Goal: Transaction & Acquisition: Purchase product/service

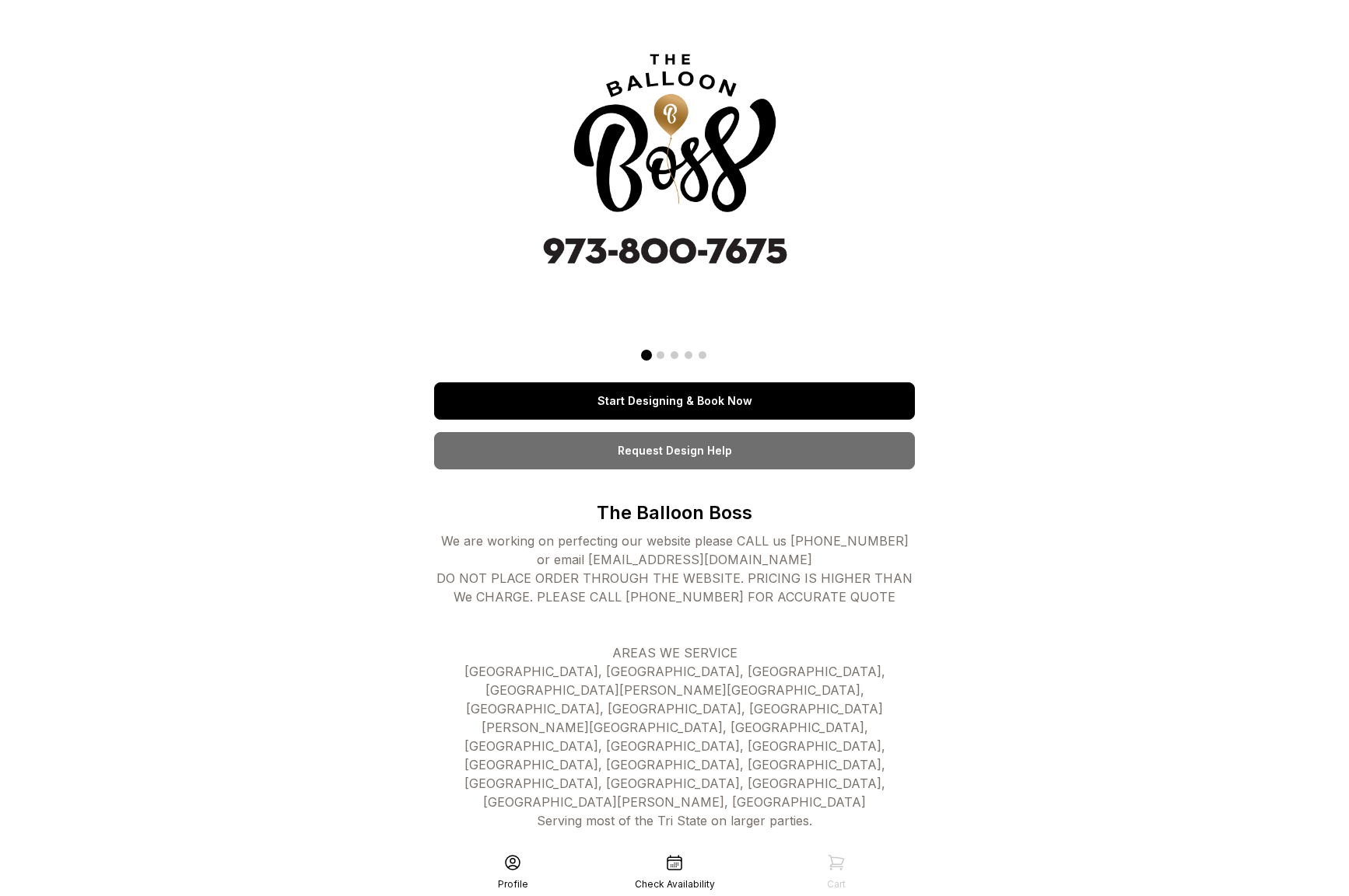
scroll to position [40, 0]
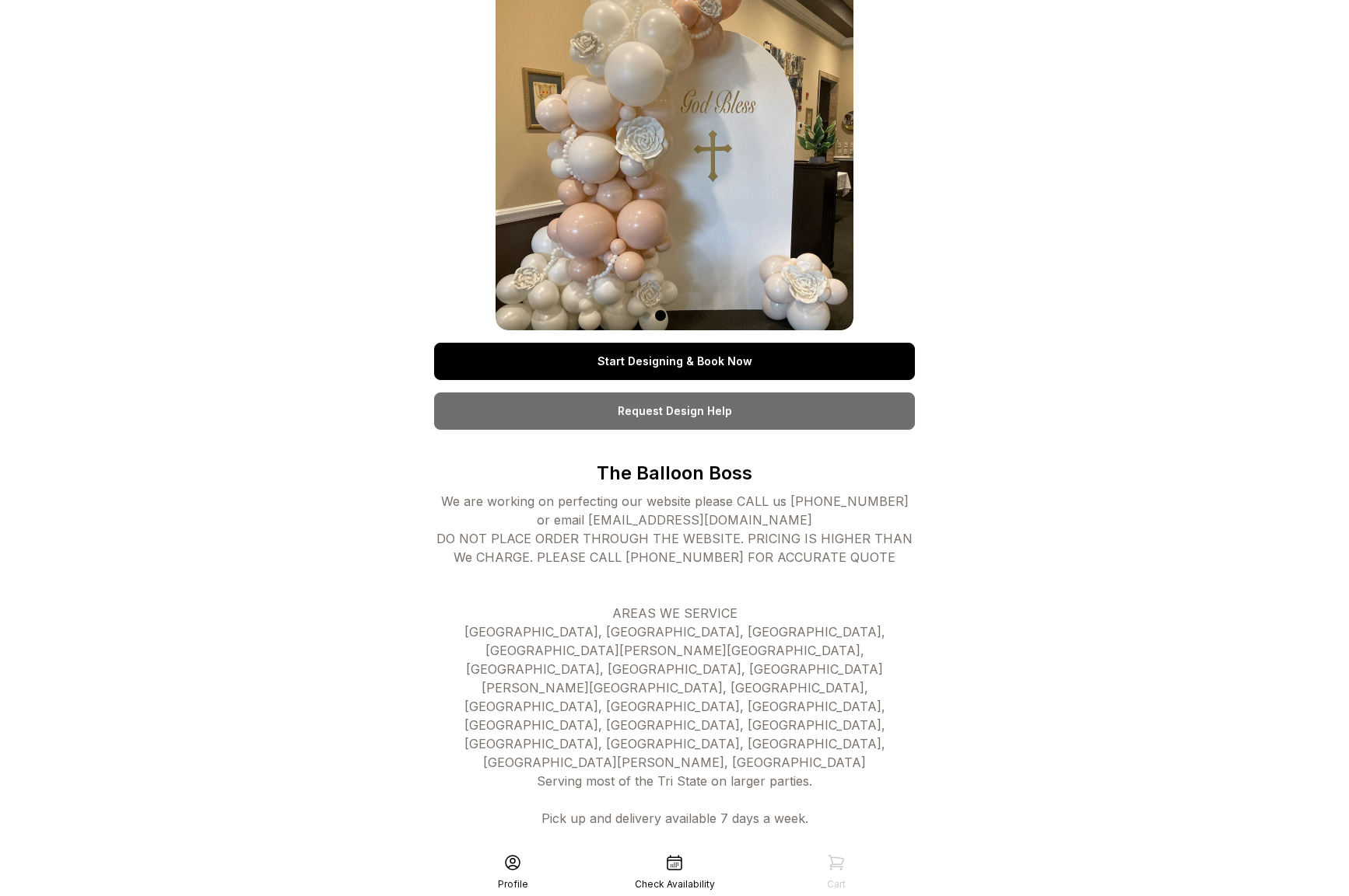
drag, startPoint x: 614, startPoint y: 359, endPoint x: 624, endPoint y: 355, distance: 10.8
click at [614, 359] on link "Start Designing & Book Now" at bounding box center [674, 361] width 481 height 37
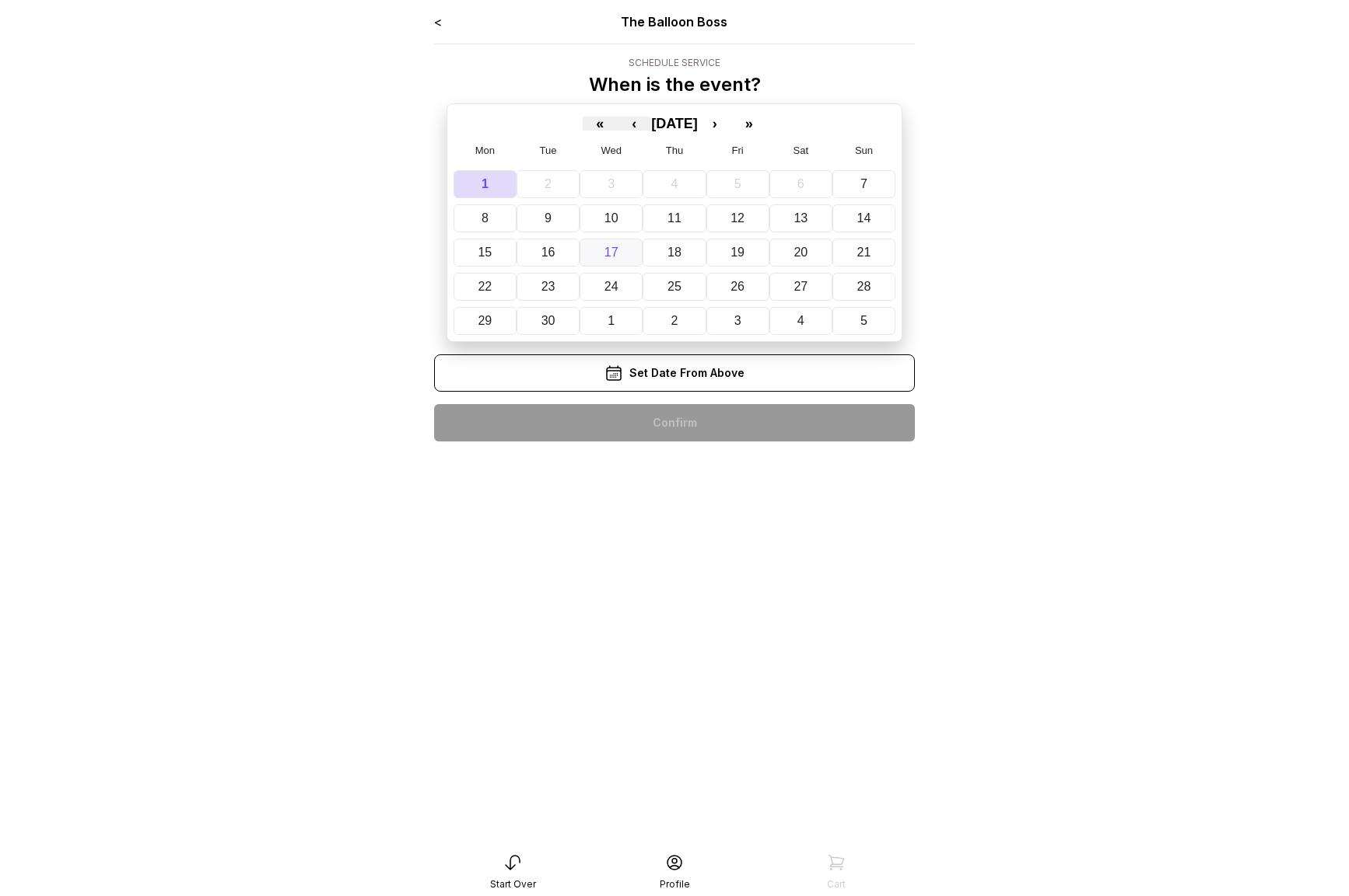
click at [615, 249] on abbr "17" at bounding box center [611, 252] width 14 height 13
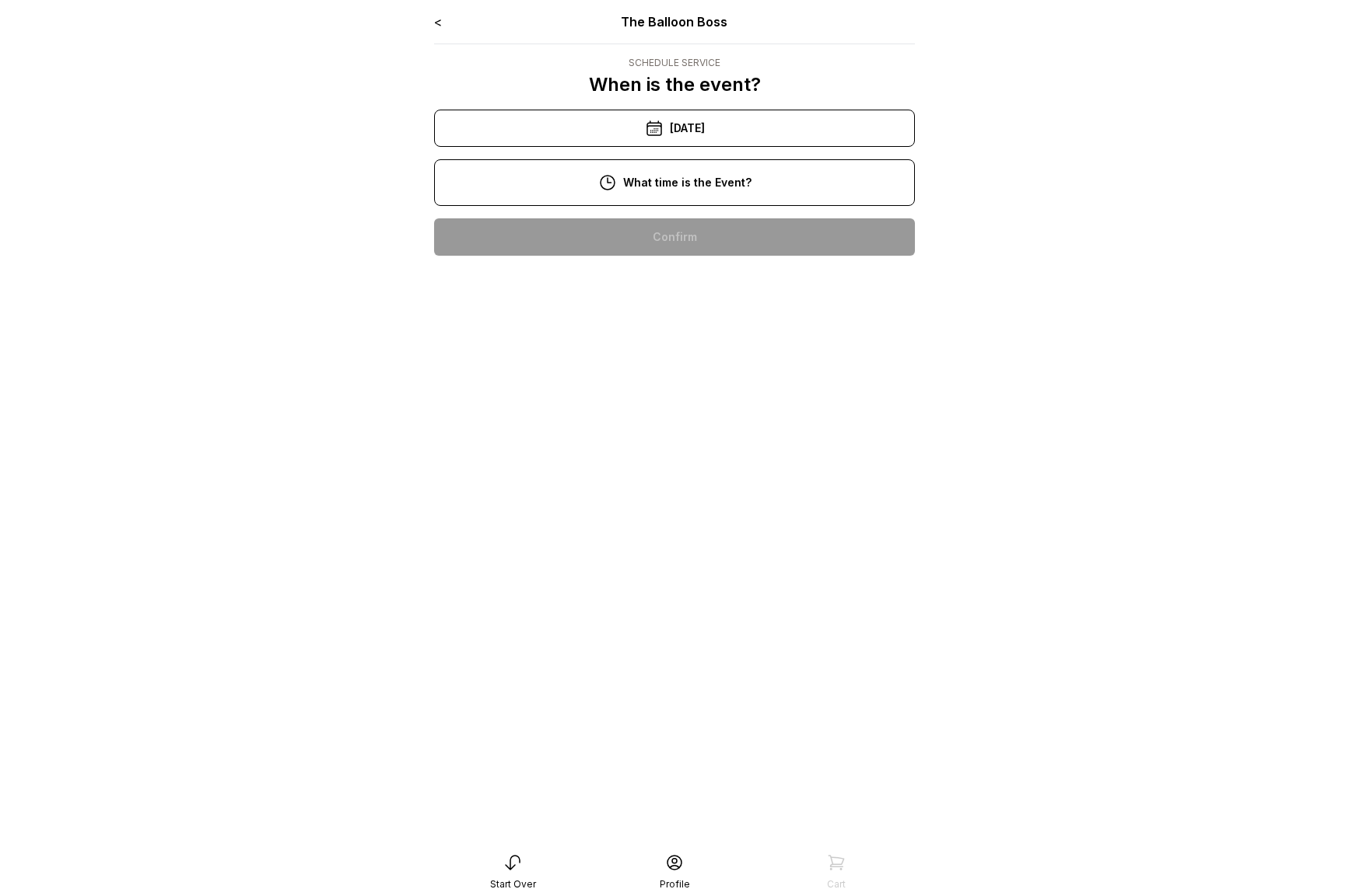
click at [679, 247] on div "10:00 am" at bounding box center [674, 236] width 456 height 37
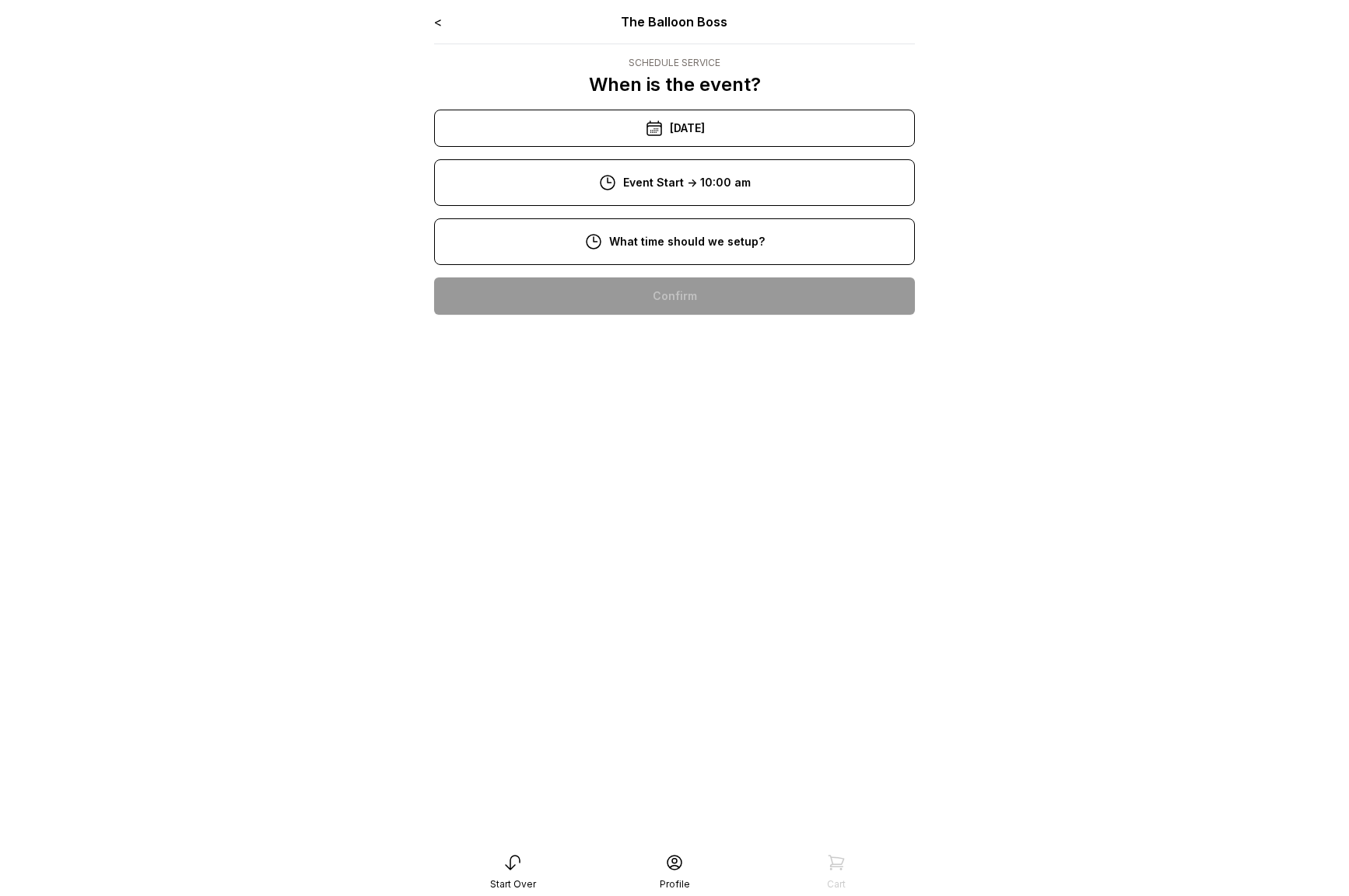
click at [682, 288] on div "8:00 am" at bounding box center [674, 295] width 456 height 37
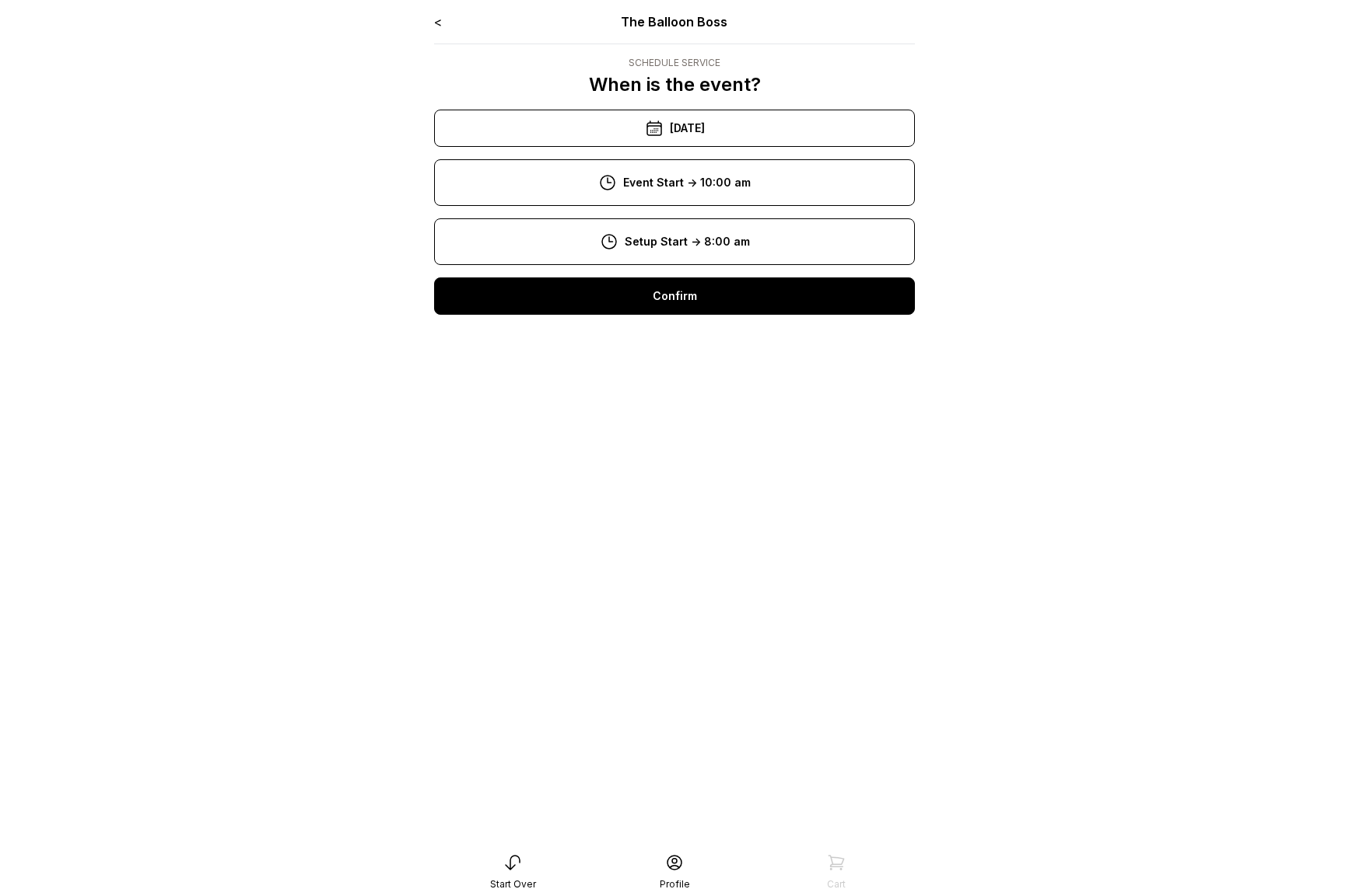
click at [695, 310] on div "Confirm" at bounding box center [674, 295] width 481 height 37
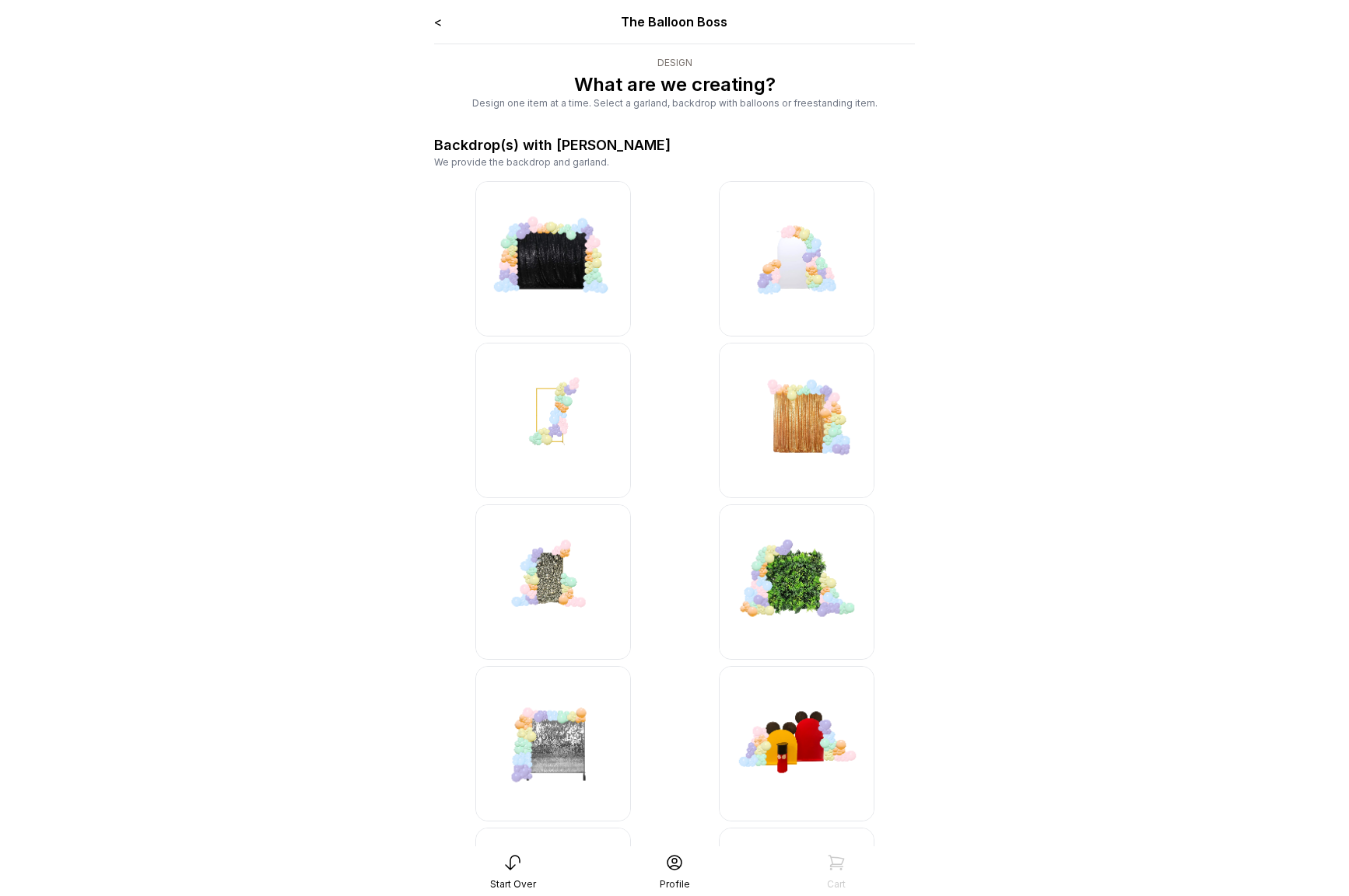
click at [487, 151] on div "Backdrop(s) with [PERSON_NAME]" at bounding box center [551, 146] width 236 height 22
click at [548, 426] on img at bounding box center [553, 421] width 156 height 155
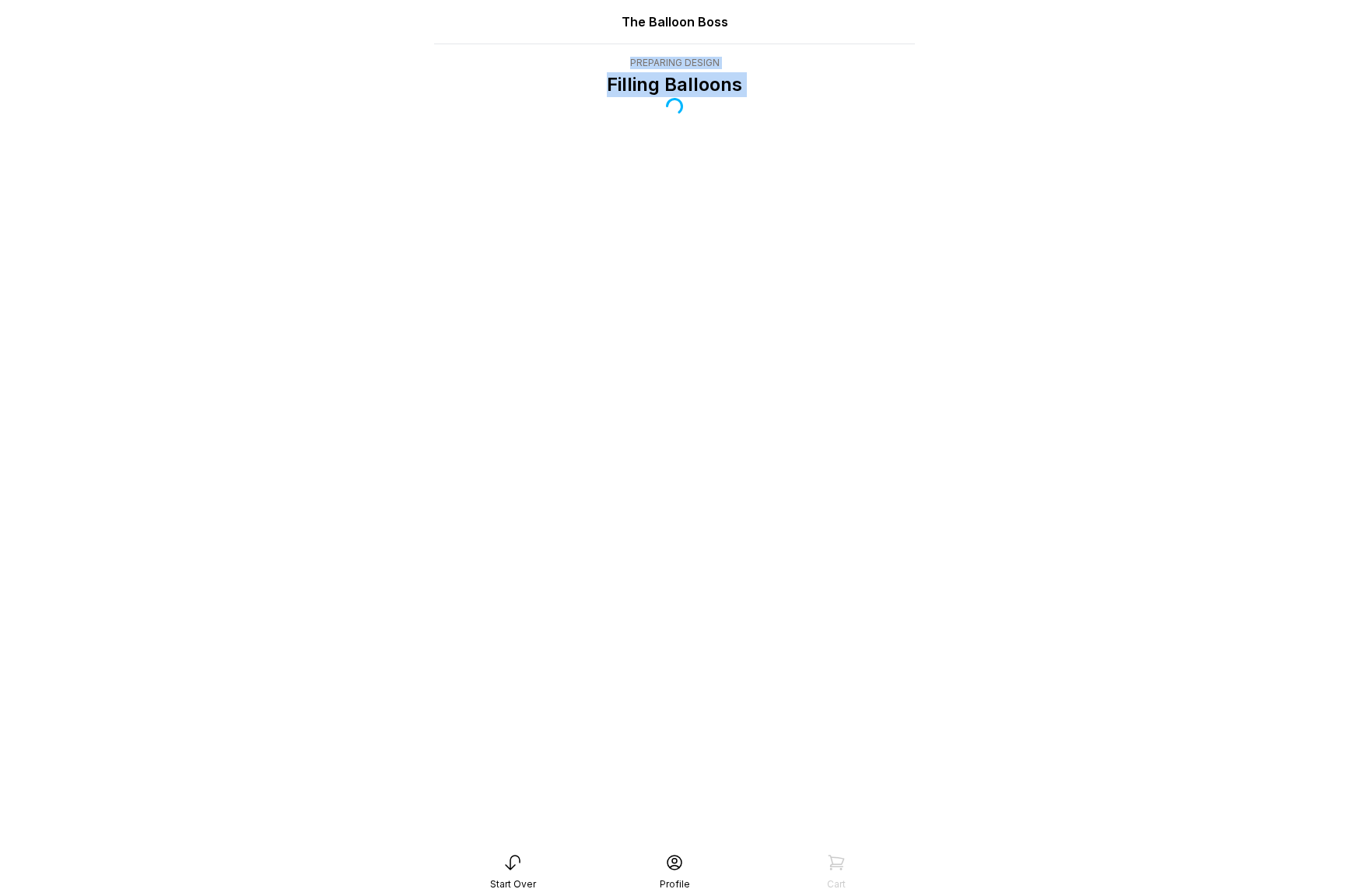
click at [548, 426] on div "The Balloon Boss Preparing Design Filling Balloons" at bounding box center [674, 448] width 506 height 896
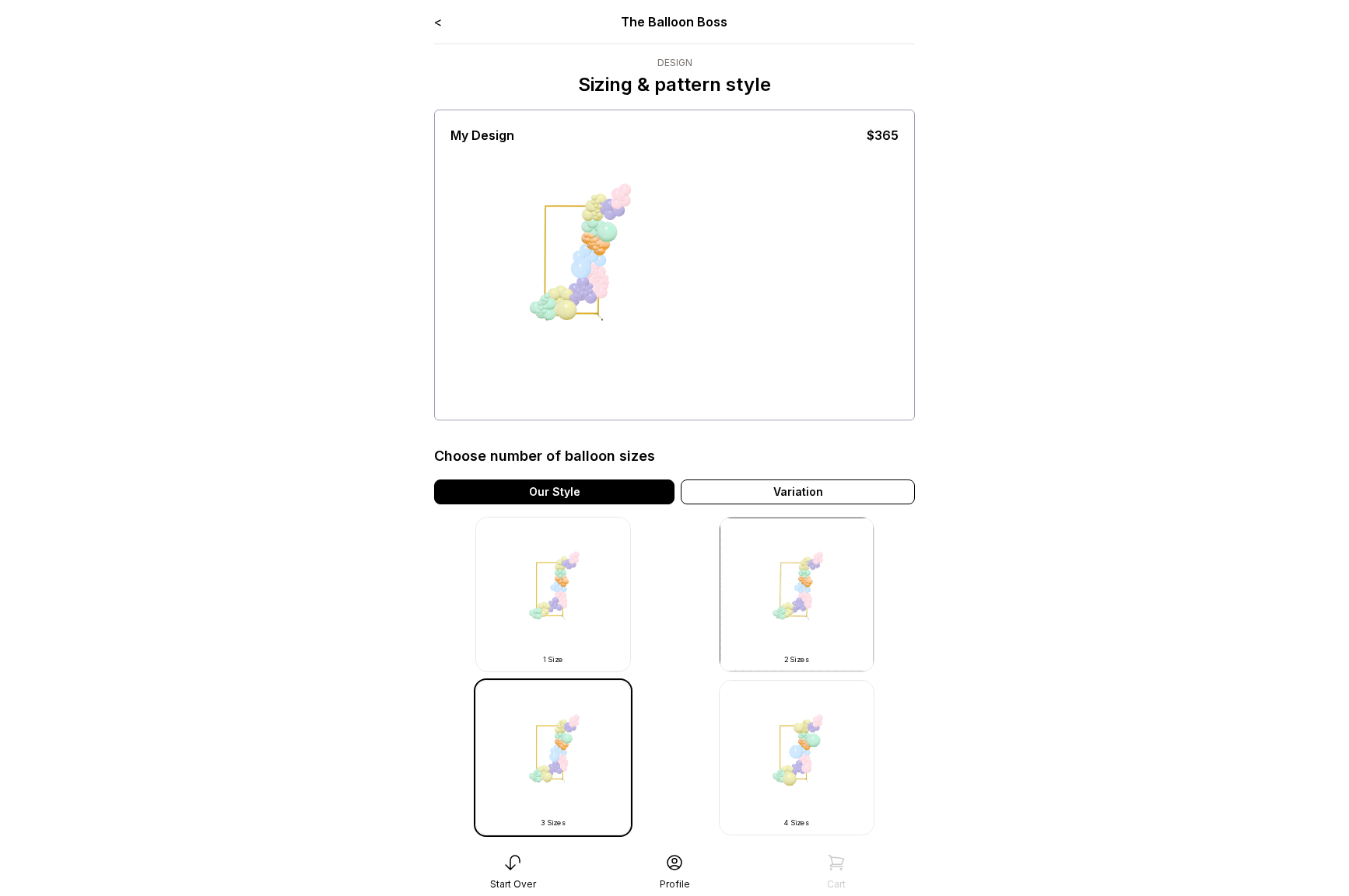
click at [729, 149] on div "My Design $365" at bounding box center [674, 265] width 448 height 303
click at [550, 619] on img at bounding box center [553, 595] width 156 height 155
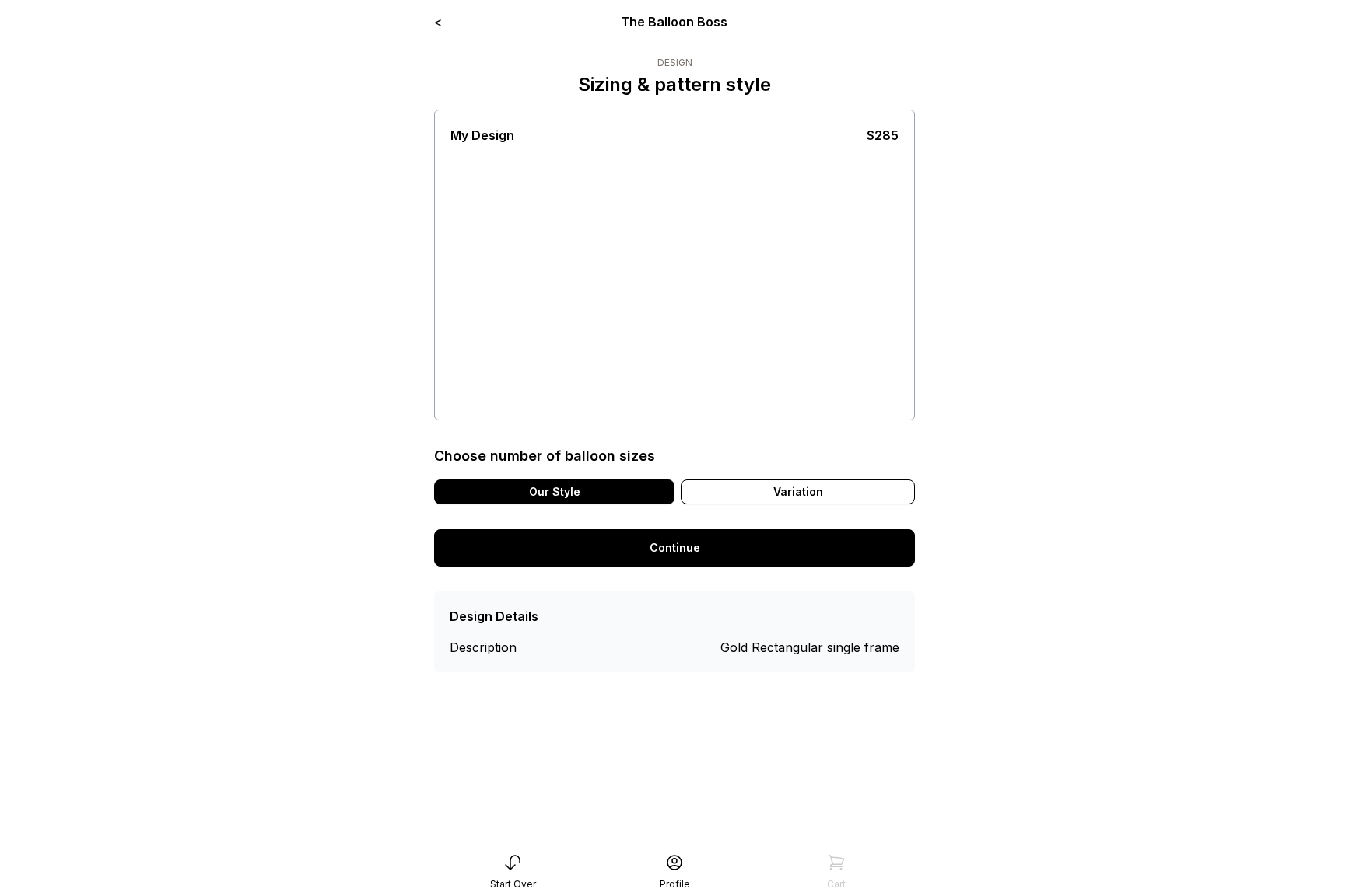
click at [777, 603] on div "Design Details Description Gold Rectangular single frame" at bounding box center [674, 632] width 481 height 81
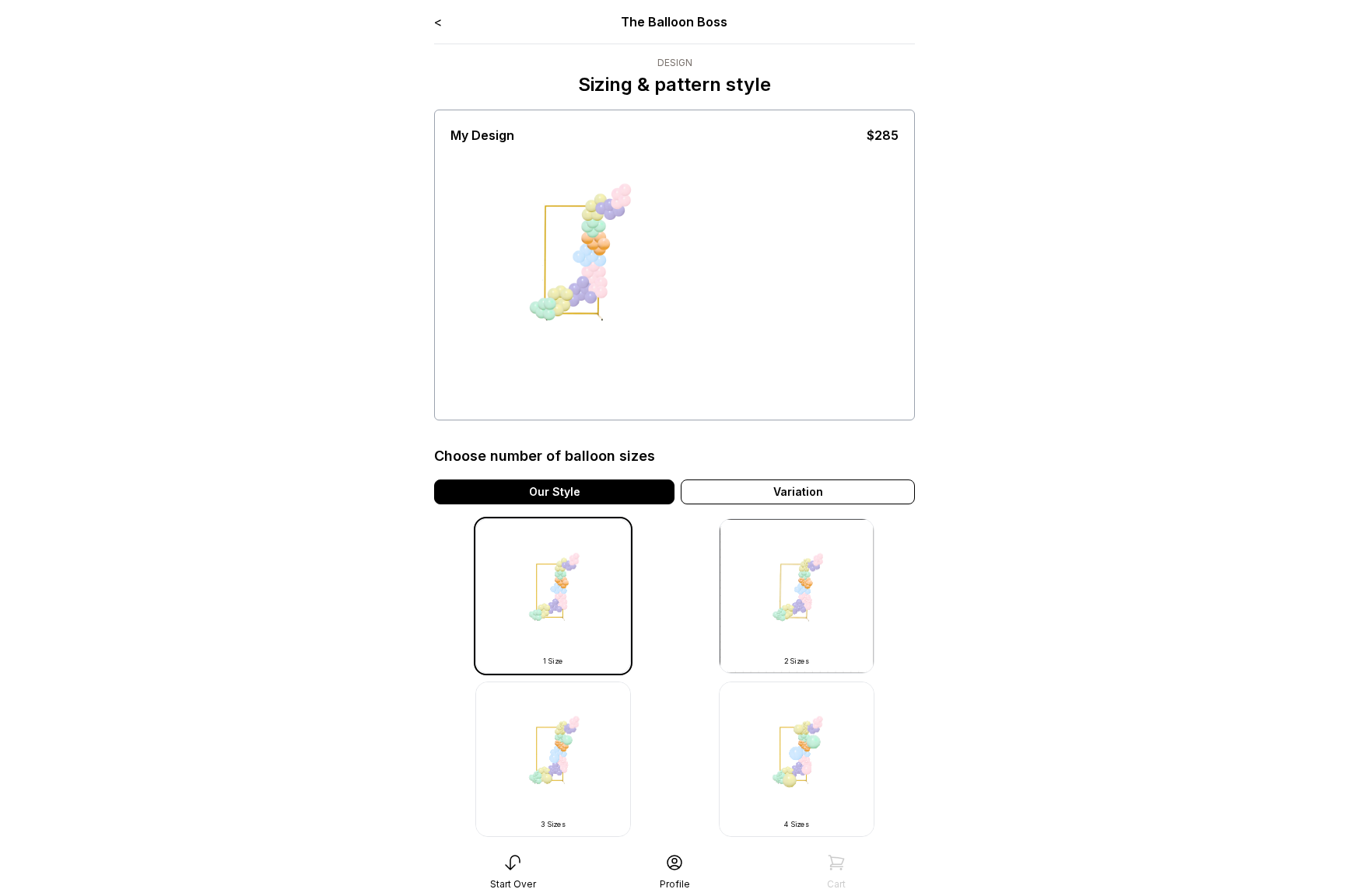
click at [792, 641] on img at bounding box center [797, 596] width 156 height 155
click at [798, 491] on div "Variation" at bounding box center [798, 491] width 234 height 25
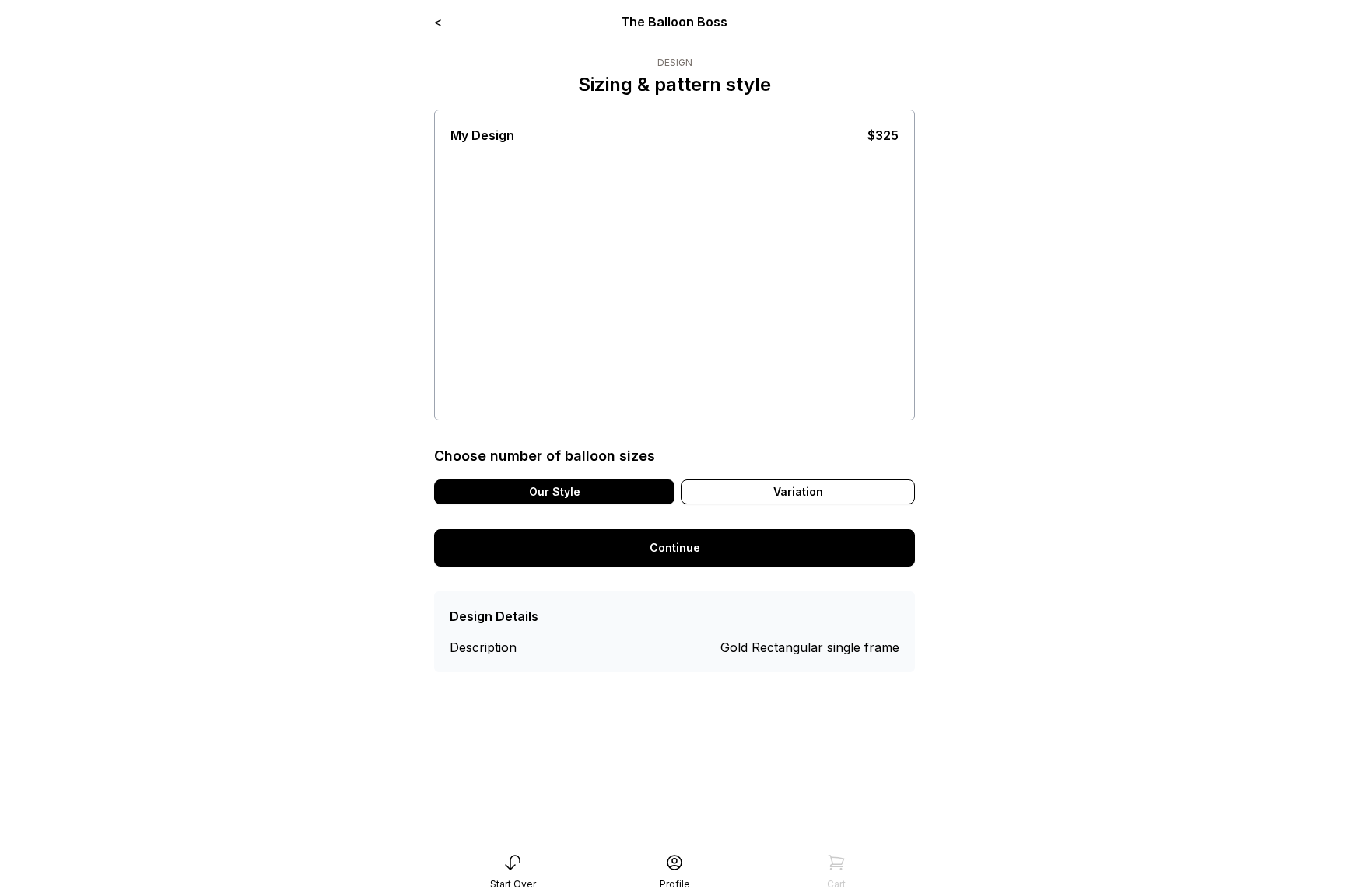
click at [766, 596] on div "Design Details Description Gold Rectangular single frame" at bounding box center [674, 632] width 481 height 81
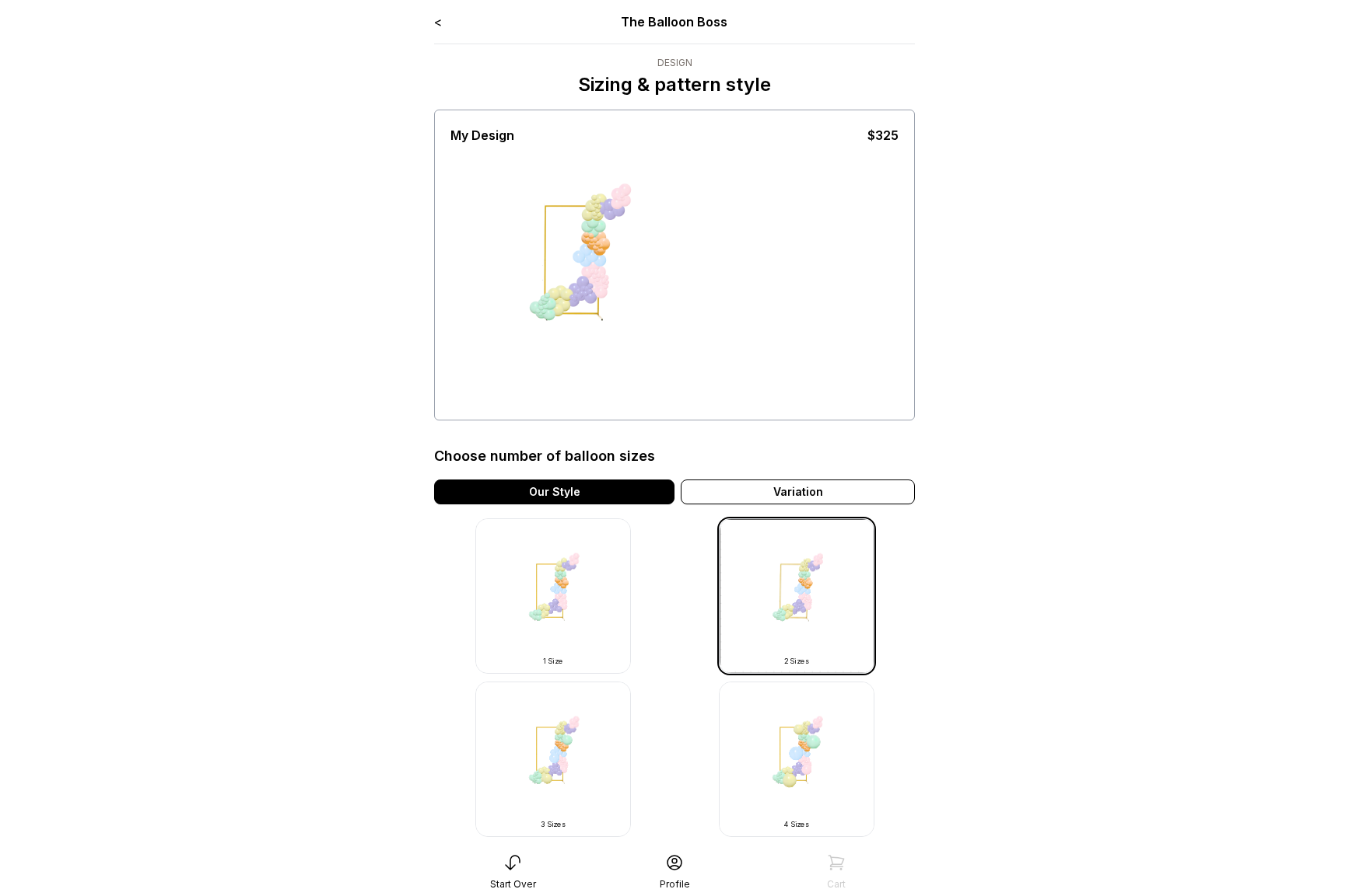
click at [818, 767] on img at bounding box center [797, 759] width 156 height 155
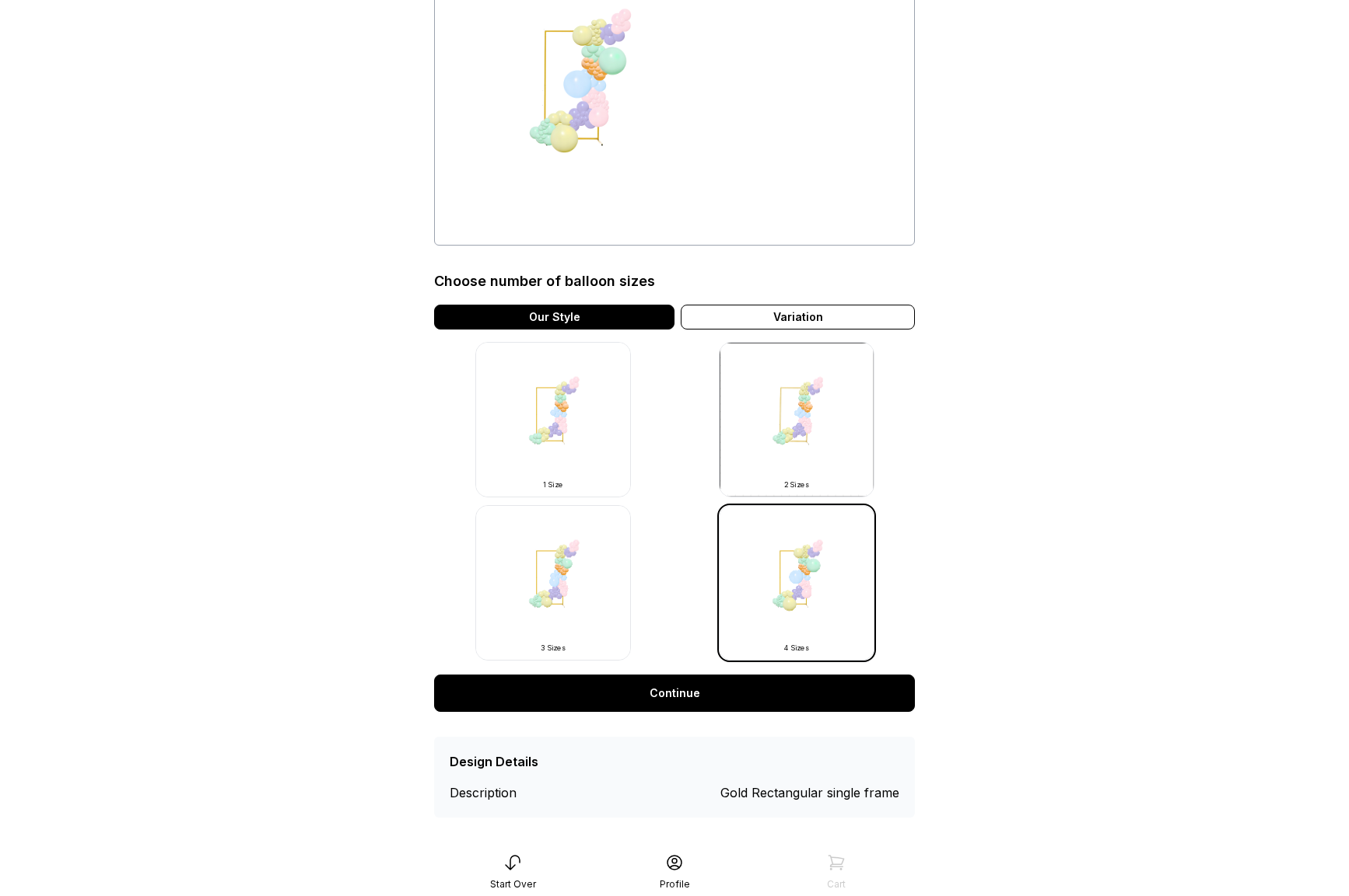
scroll to position [186, 0]
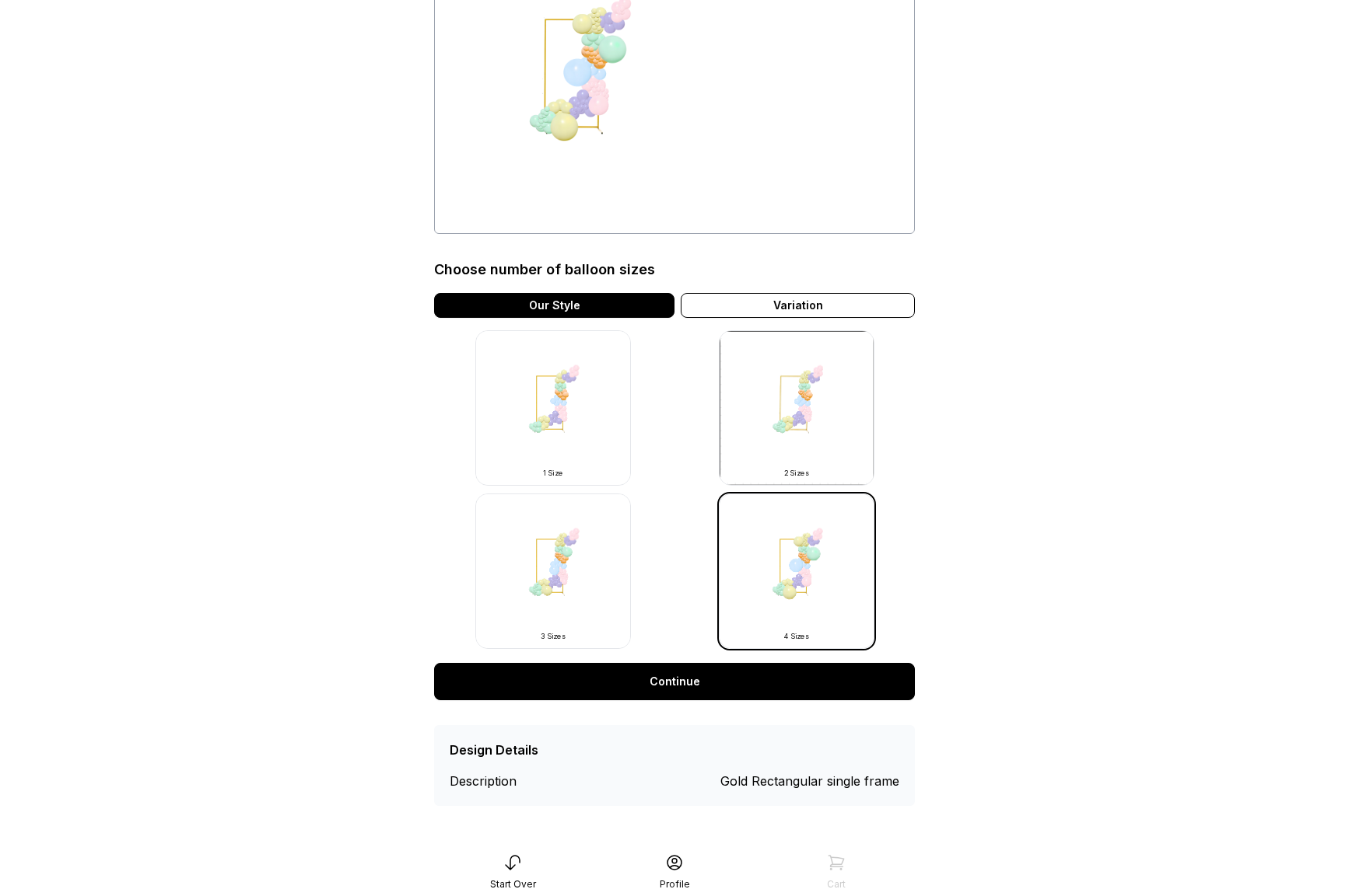
click at [558, 526] on img at bounding box center [553, 571] width 156 height 155
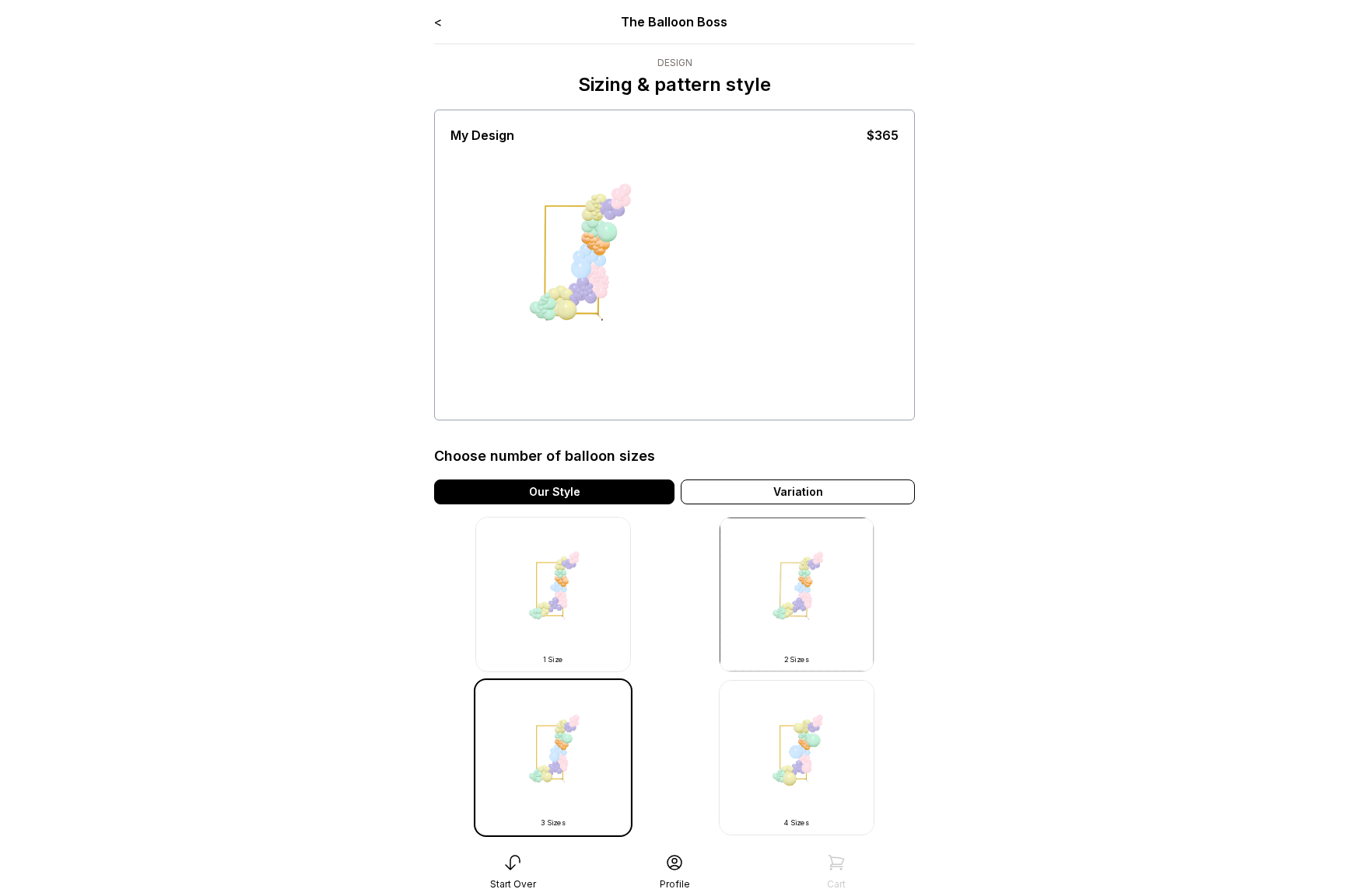
click at [565, 601] on img at bounding box center [553, 595] width 156 height 155
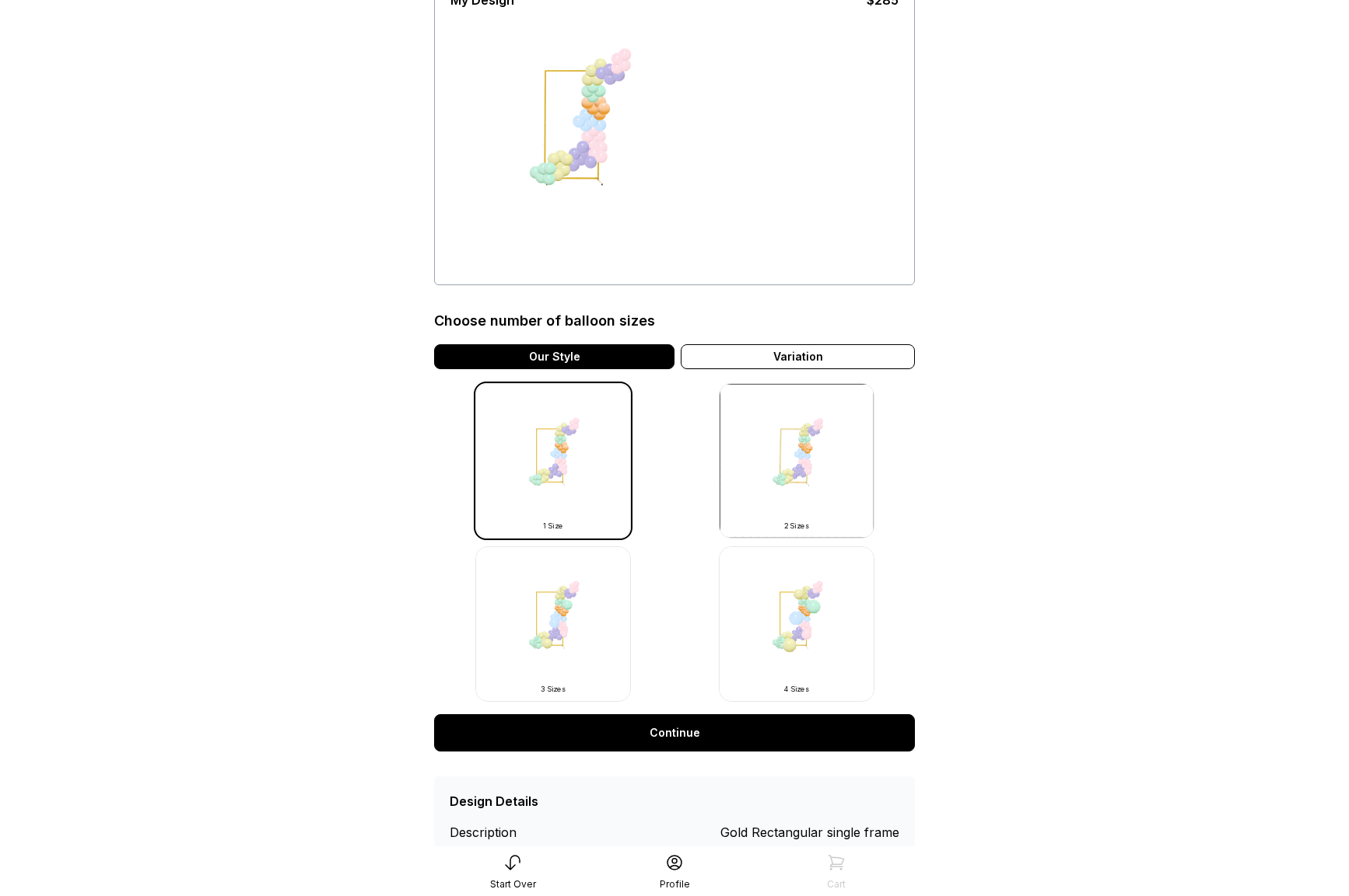
scroll to position [186, 0]
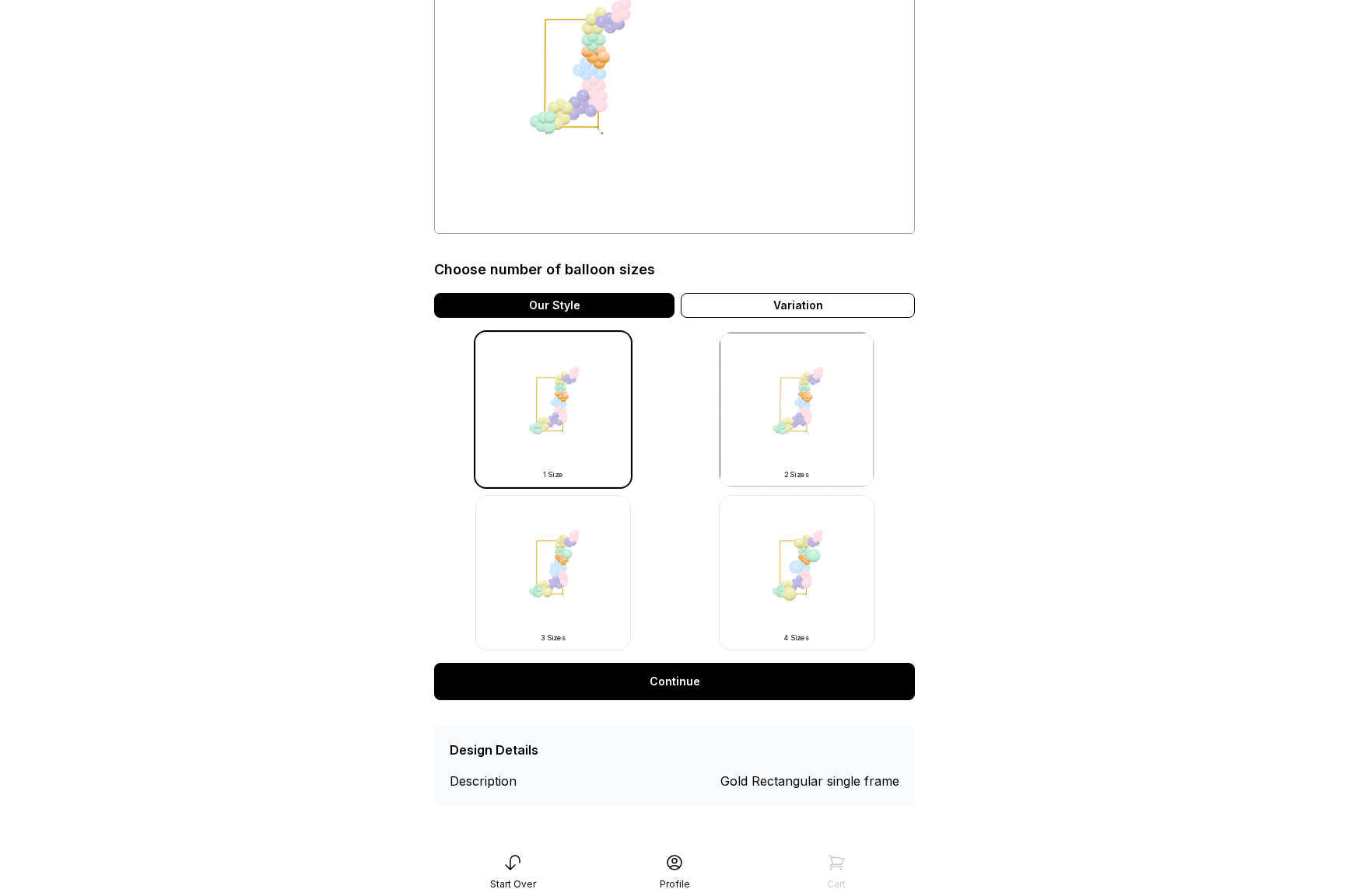
click at [689, 681] on link "Continue" at bounding box center [674, 681] width 481 height 37
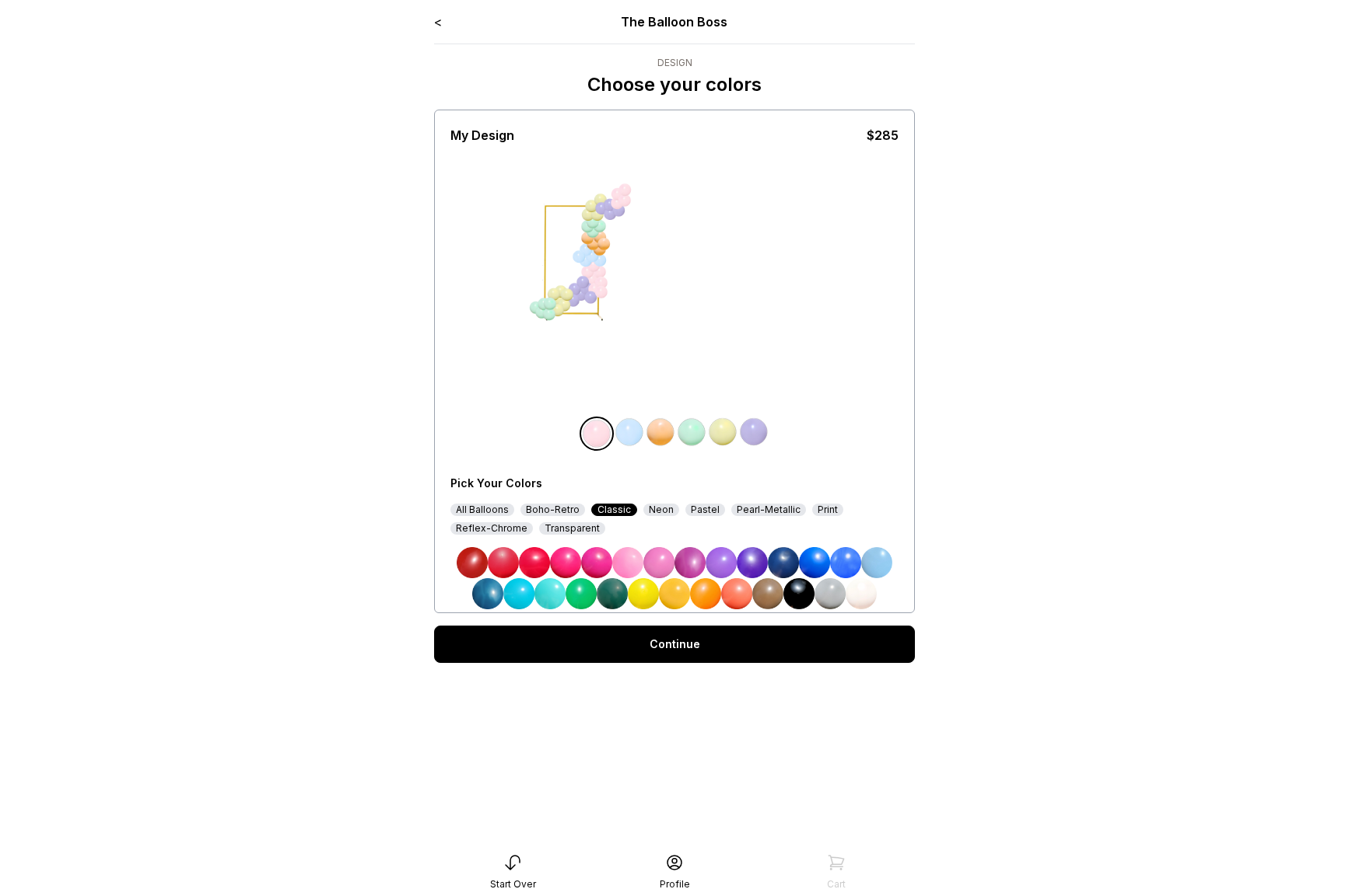
click at [786, 596] on img at bounding box center [799, 593] width 31 height 31
click at [701, 642] on link "Continue" at bounding box center [674, 644] width 481 height 37
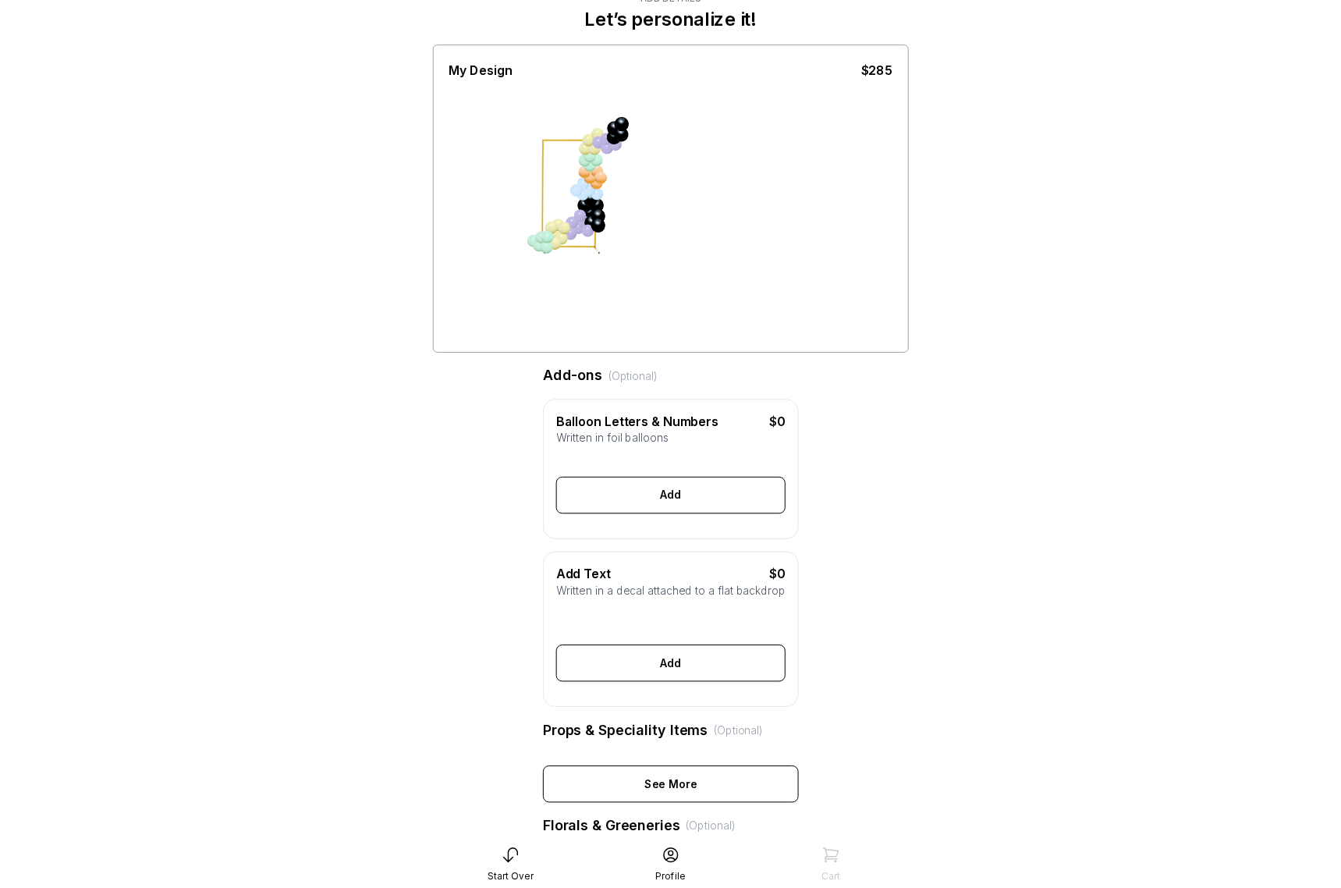
scroll to position [61, 0]
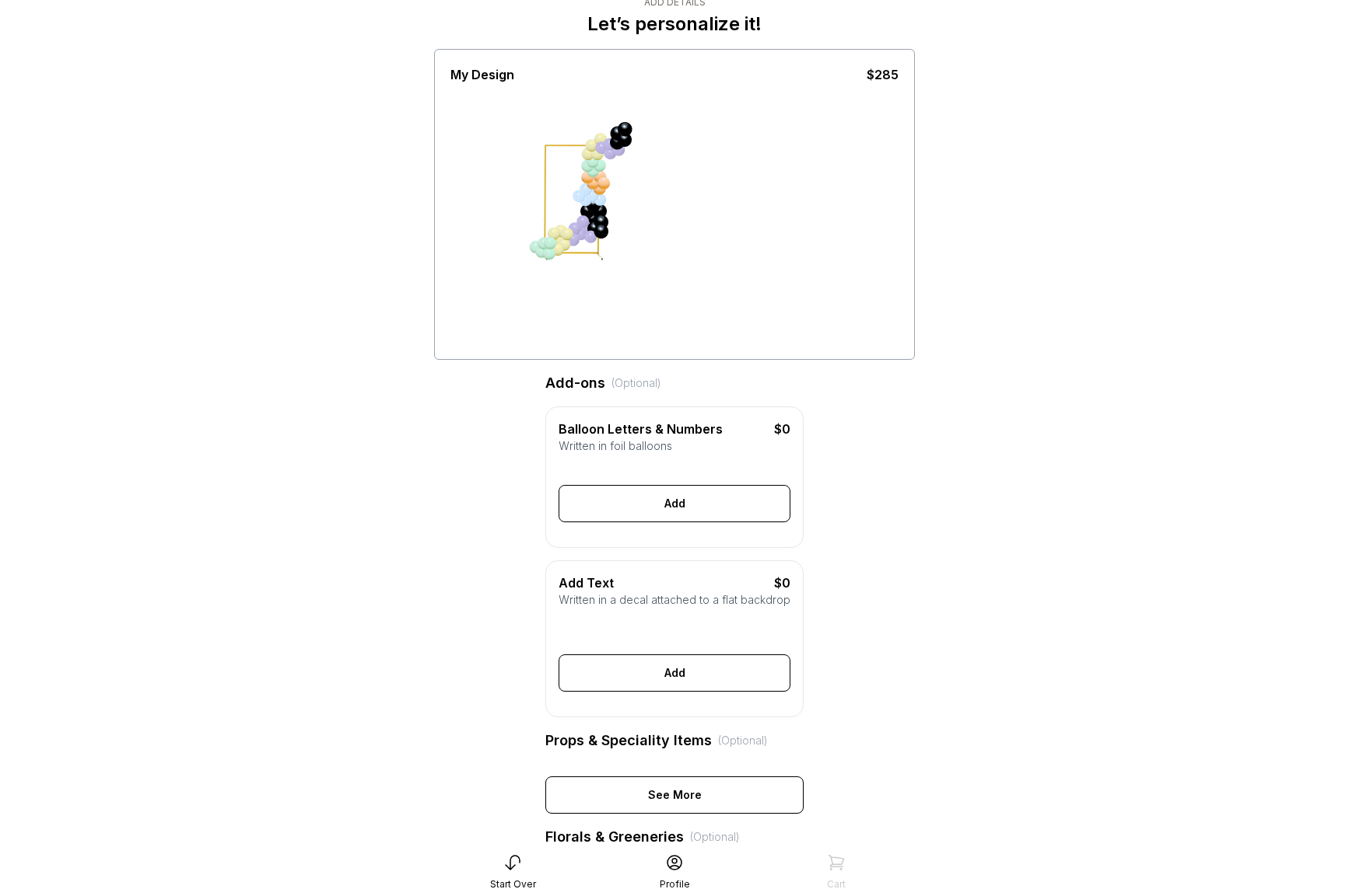
click at [630, 493] on div "Add" at bounding box center [674, 503] width 231 height 37
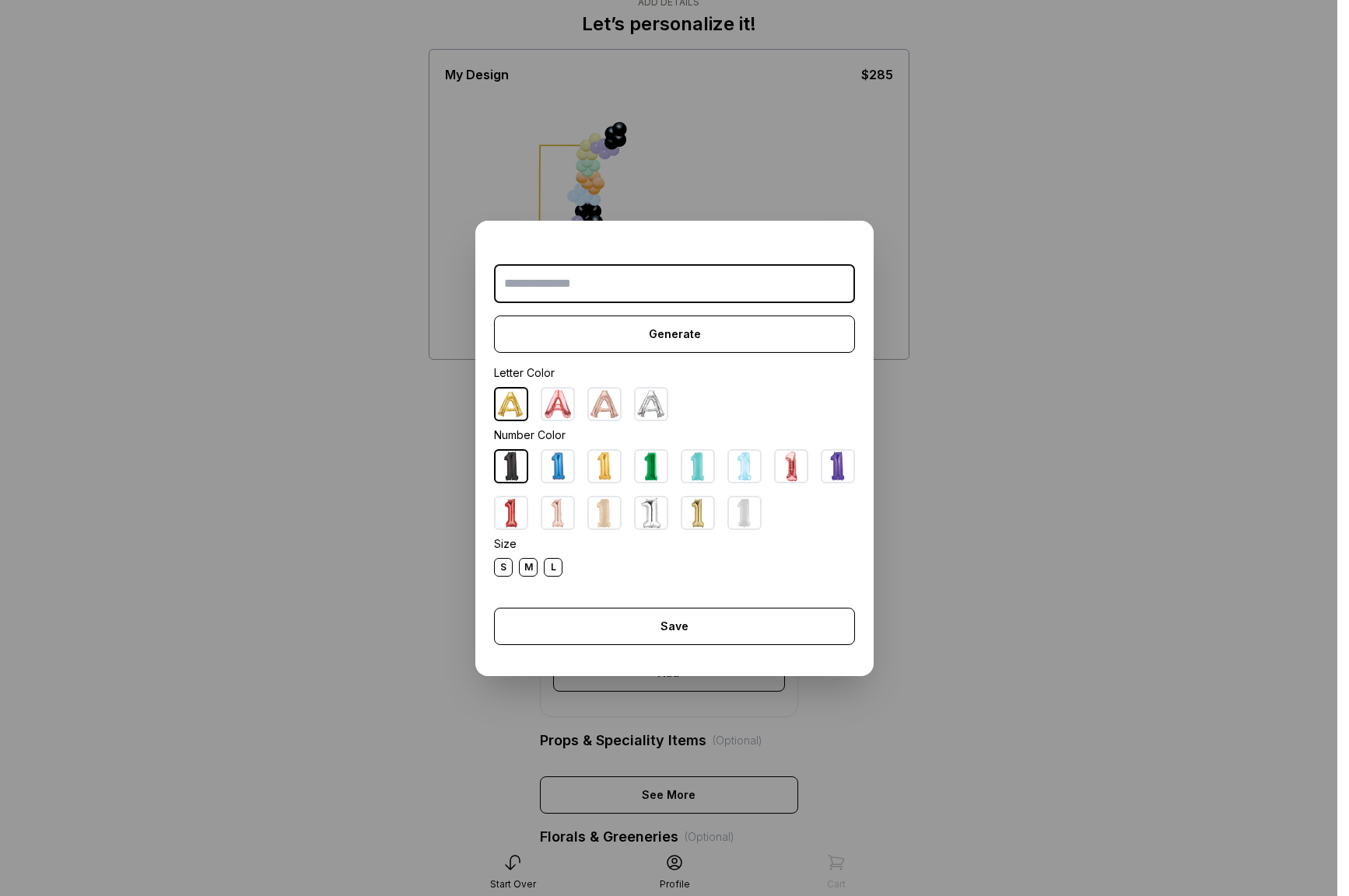
click at [745, 479] on div at bounding box center [674, 489] width 361 height 81
drag, startPoint x: 695, startPoint y: 643, endPoint x: 742, endPoint y: 613, distance: 55.8
click at [695, 642] on div "Save" at bounding box center [674, 626] width 361 height 37
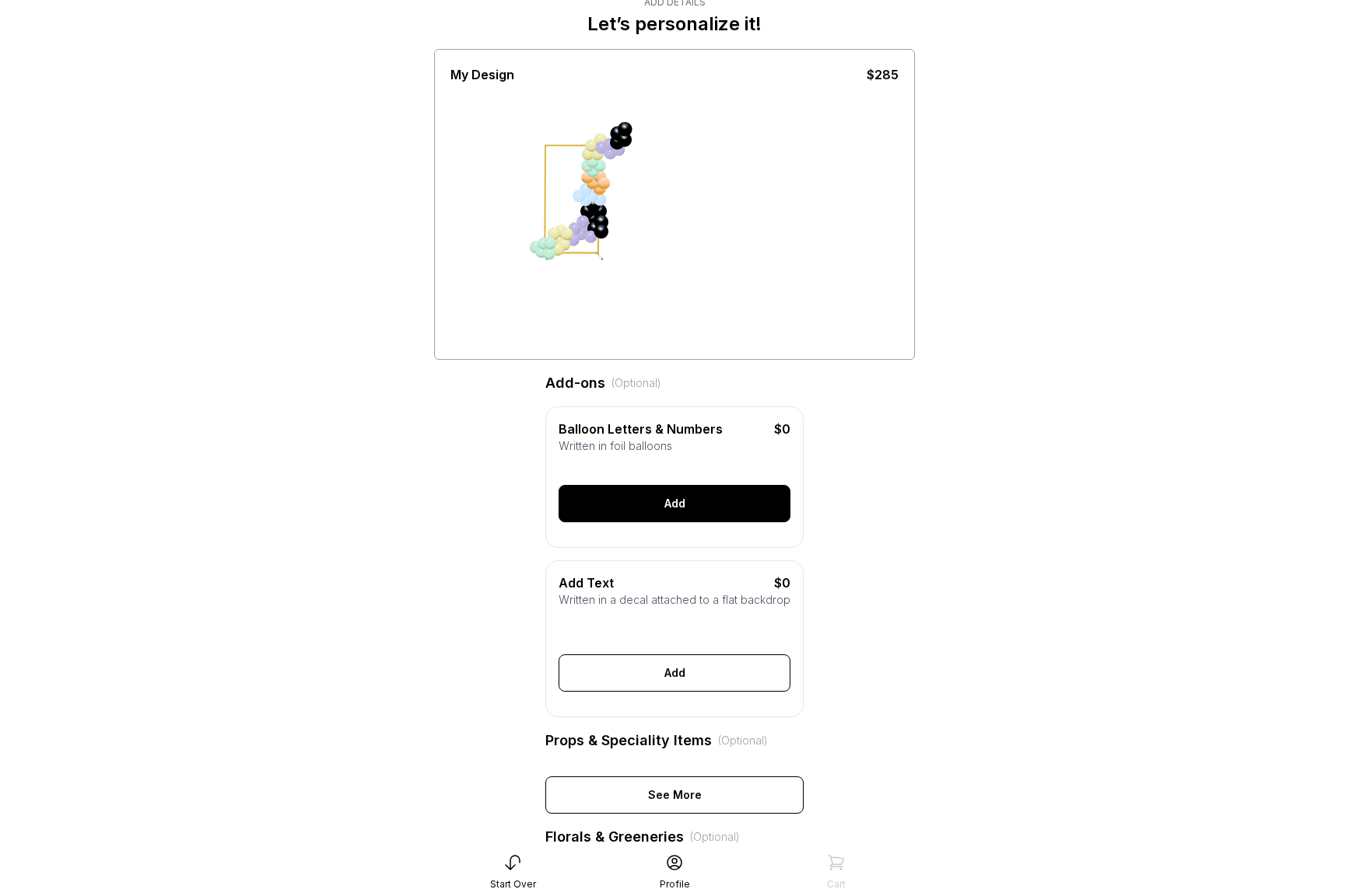
click at [690, 504] on div "Add" at bounding box center [674, 503] width 231 height 37
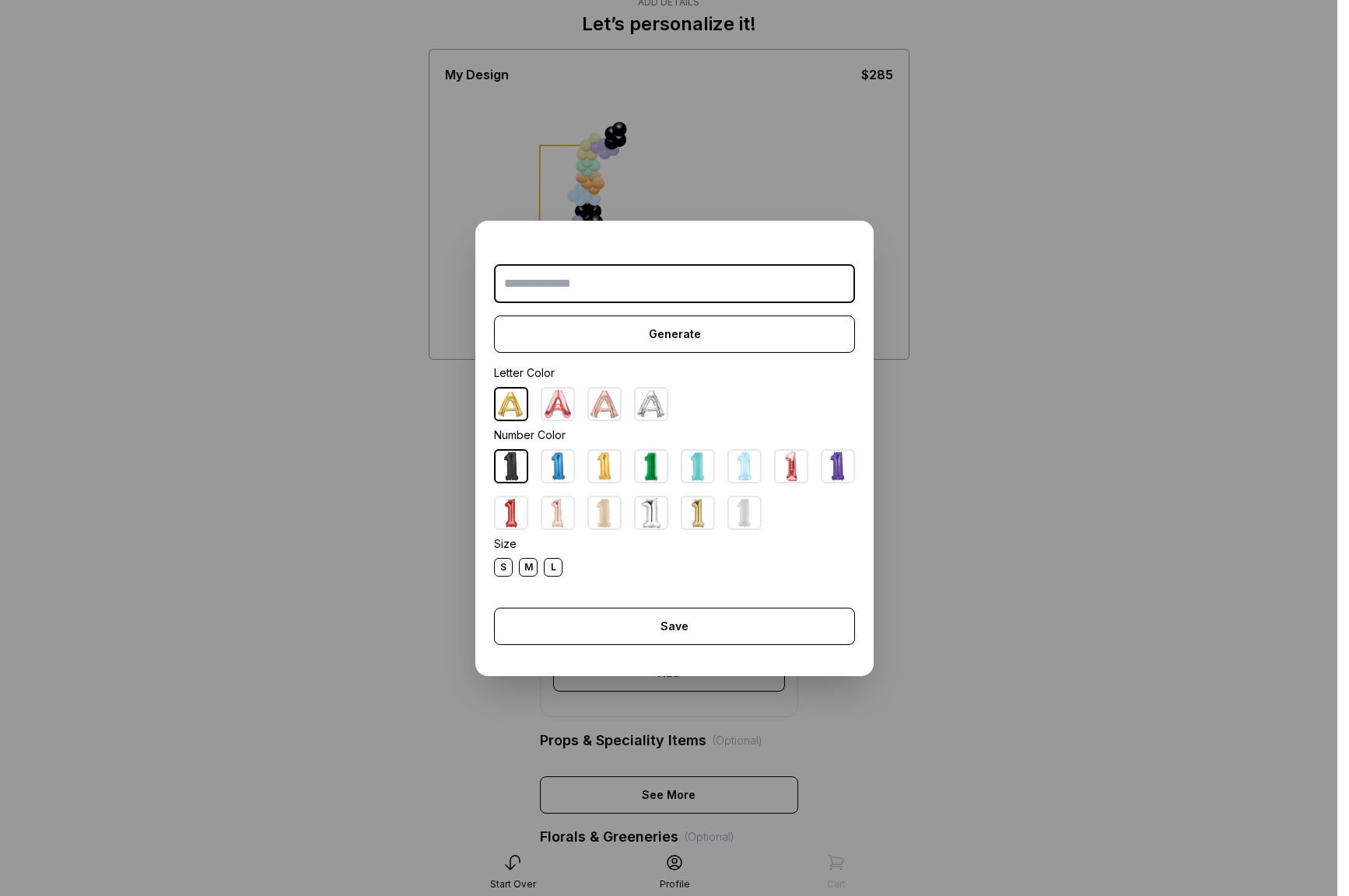
click at [690, 504] on img at bounding box center [697, 512] width 31 height 31
click at [553, 565] on div "L" at bounding box center [552, 567] width 19 height 19
click at [640, 641] on div "Save" at bounding box center [674, 626] width 361 height 37
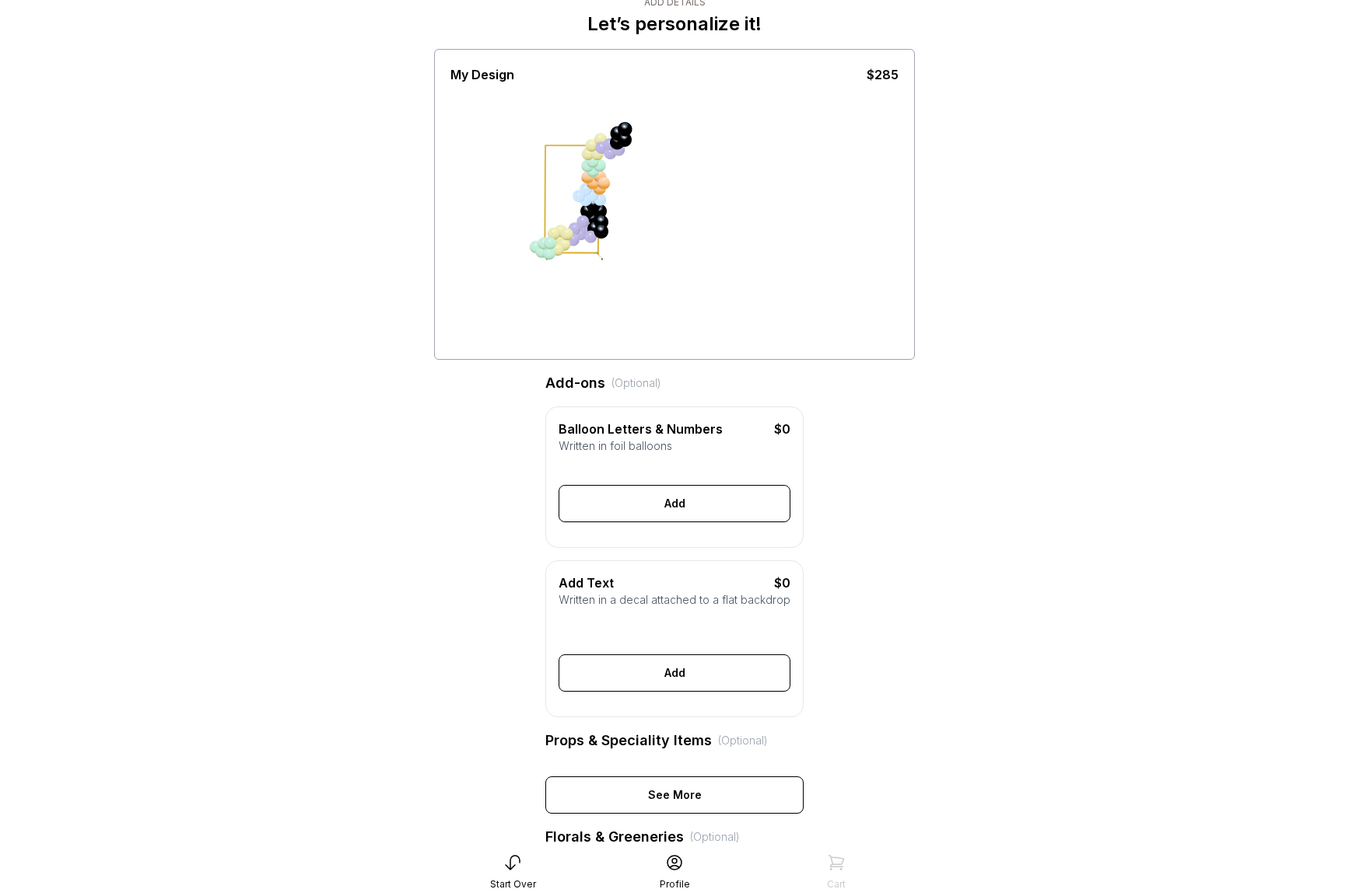
click at [660, 483] on div "Generate Letter Color Number Color Size S M L Save Close Add" at bounding box center [674, 491] width 231 height 62
click at [656, 497] on div "Add" at bounding box center [674, 503] width 231 height 37
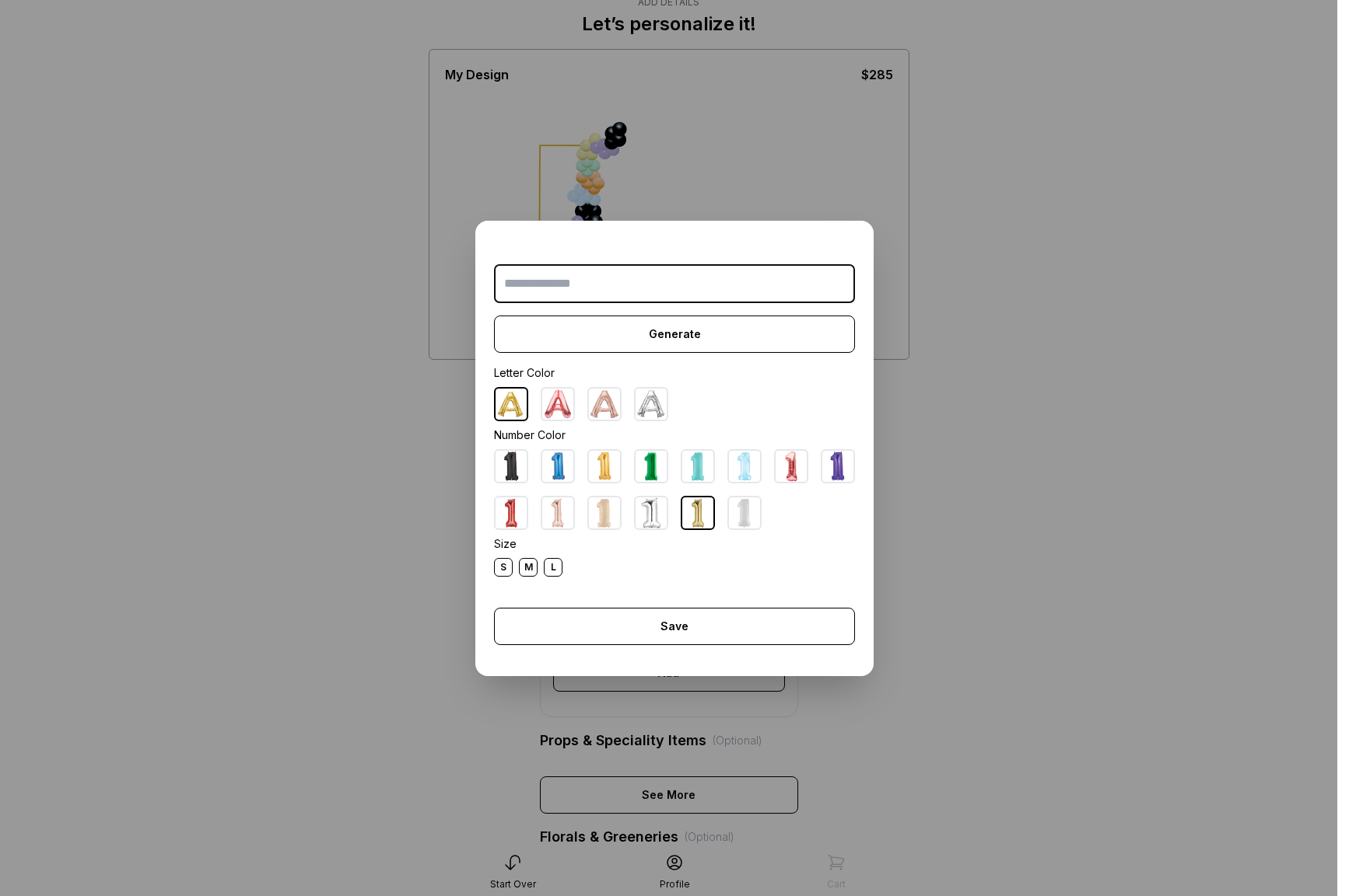
click at [572, 403] on img at bounding box center [557, 404] width 31 height 31
click at [550, 283] on input "text" at bounding box center [674, 283] width 361 height 39
type input "*"
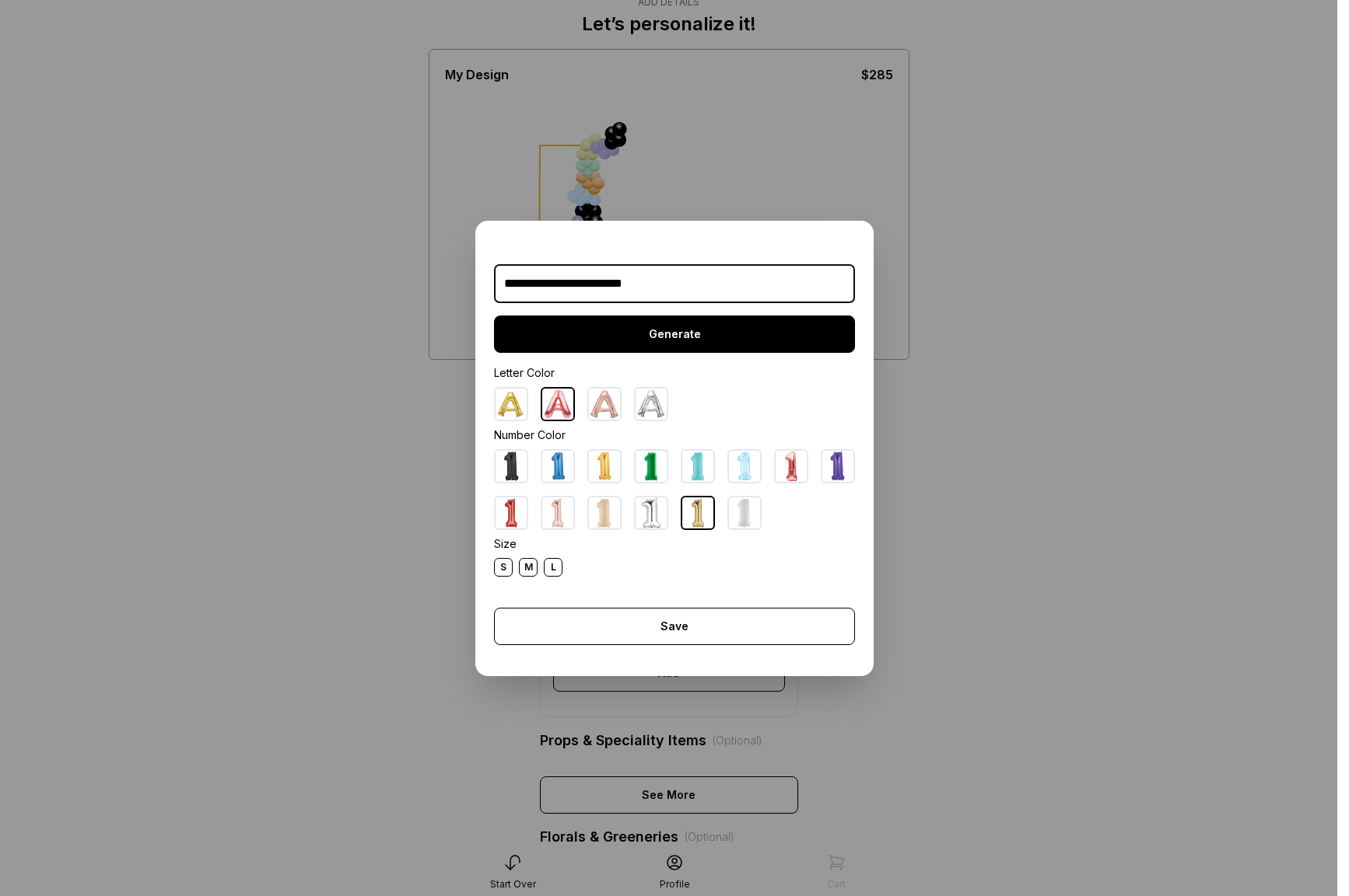
type input "**********"
click at [696, 330] on div "Generate" at bounding box center [674, 334] width 361 height 37
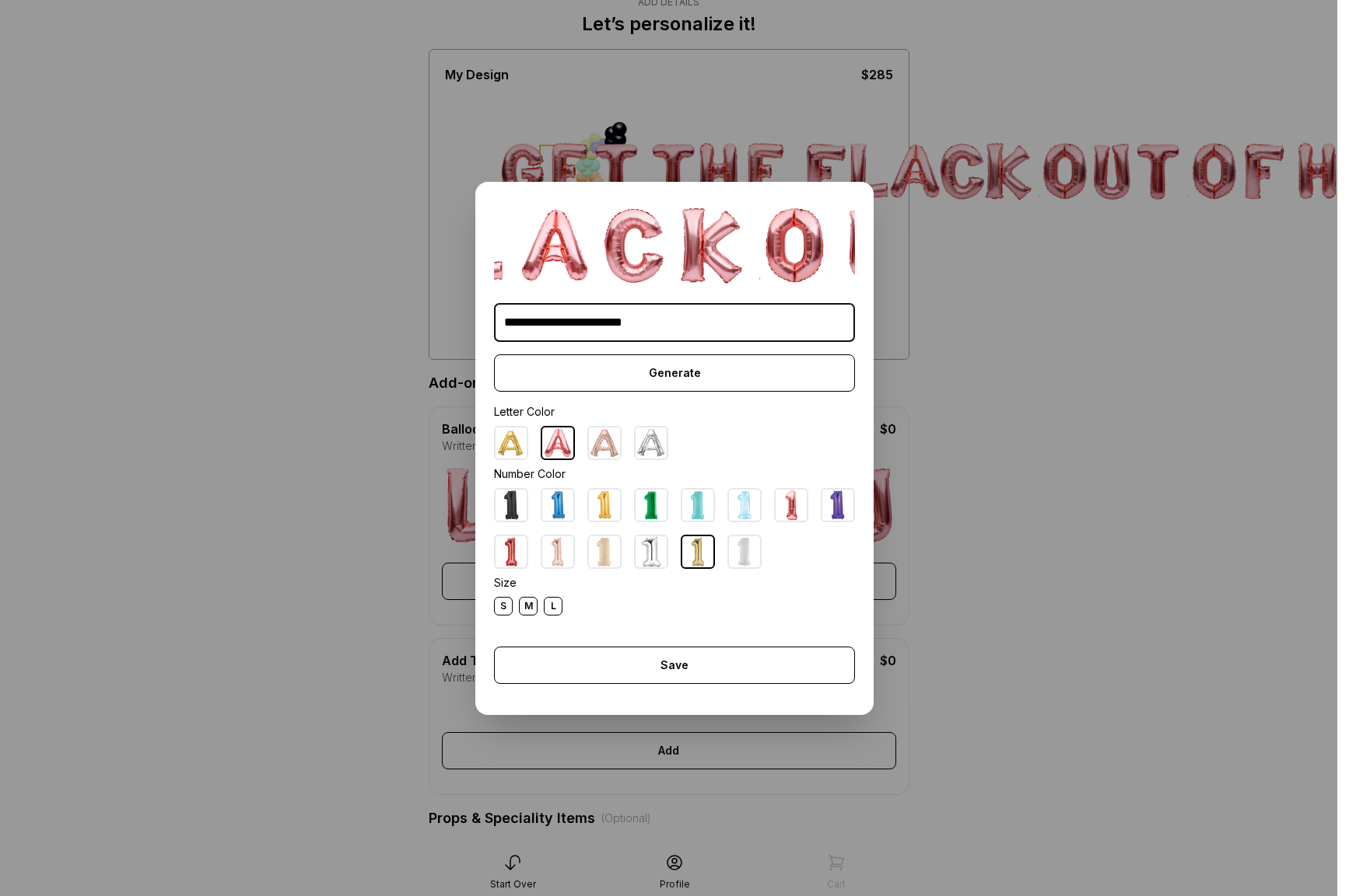
click at [660, 680] on div "Save" at bounding box center [674, 665] width 361 height 37
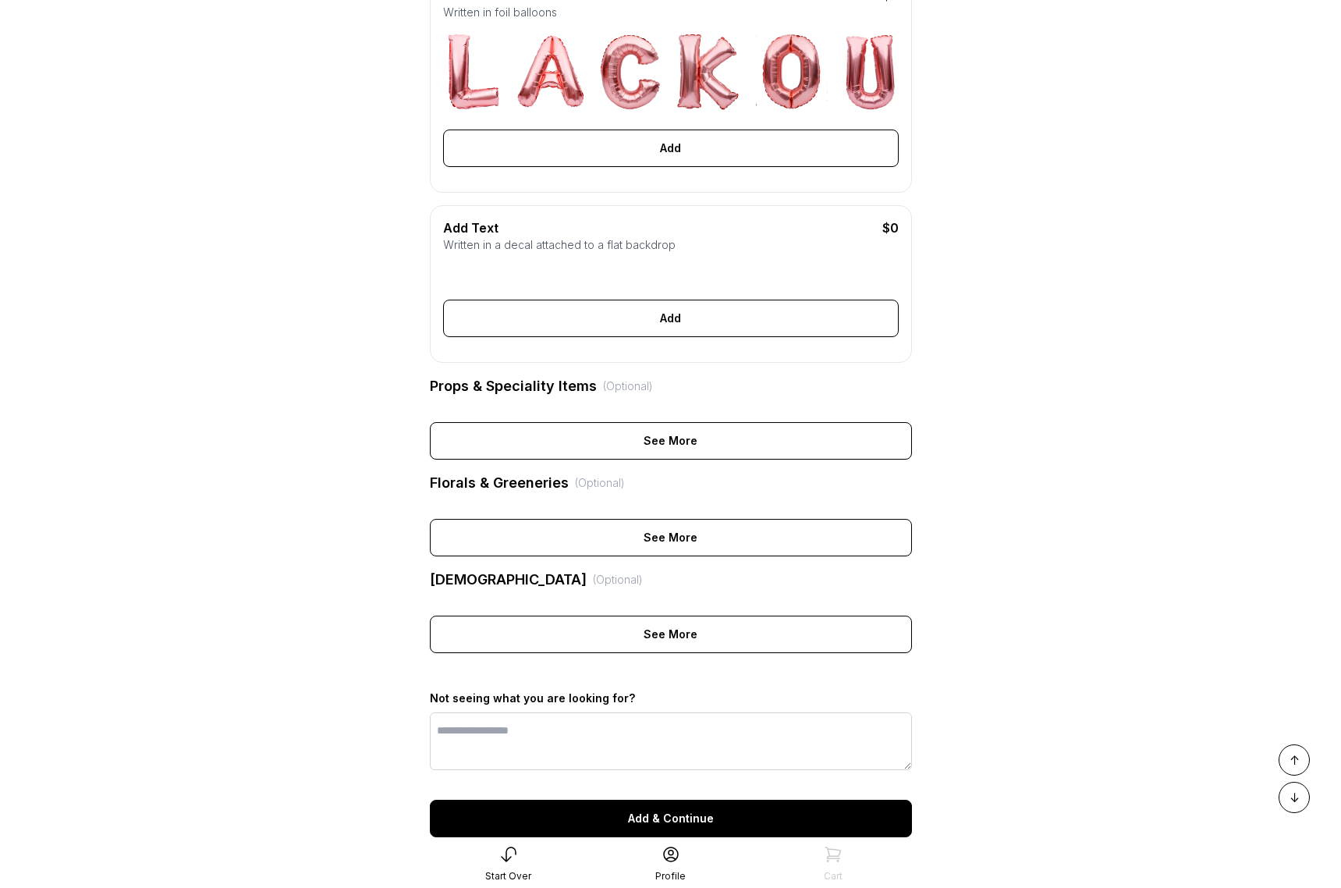
scroll to position [572, 0]
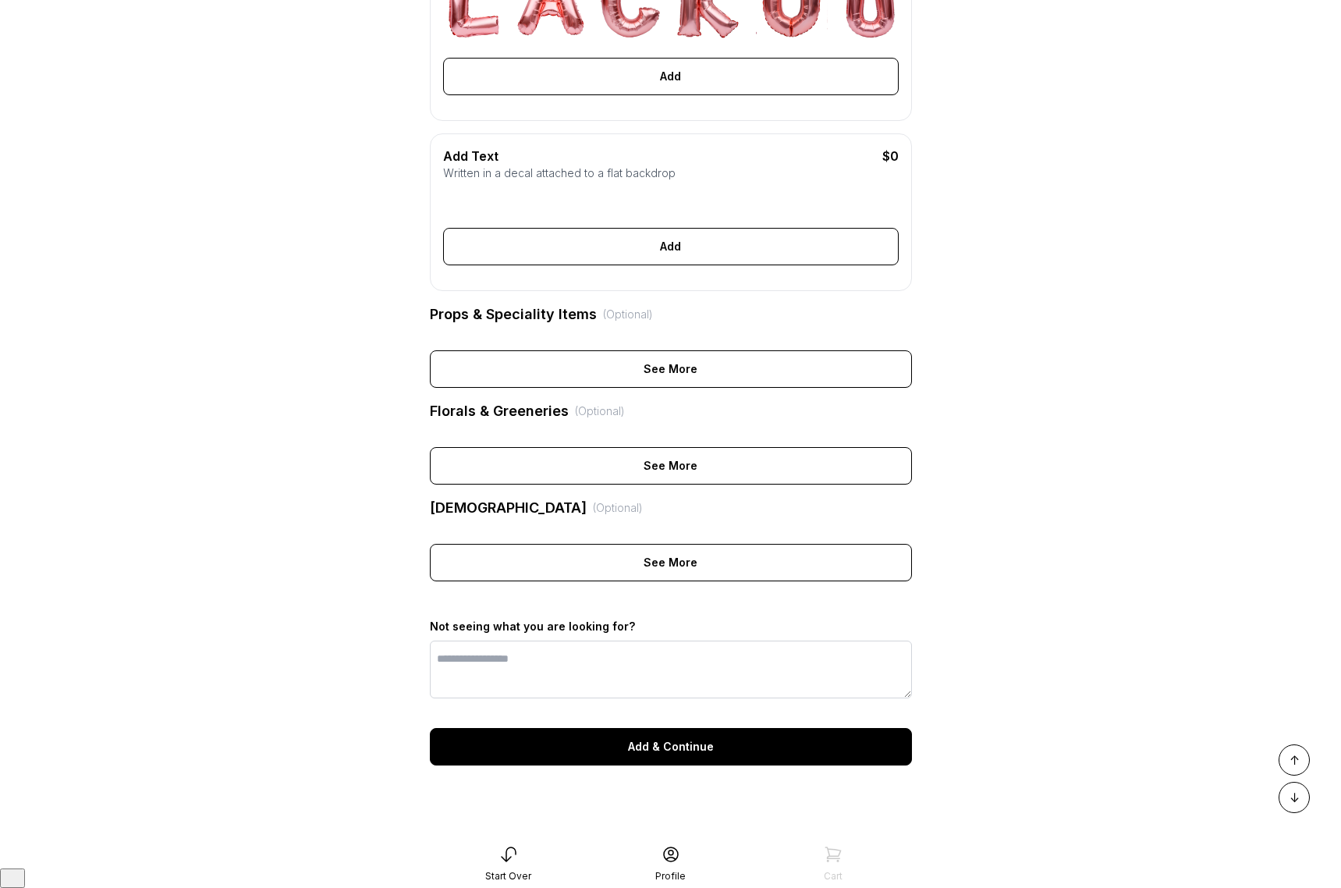
click at [716, 755] on div "Add & Continue" at bounding box center [671, 746] width 482 height 37
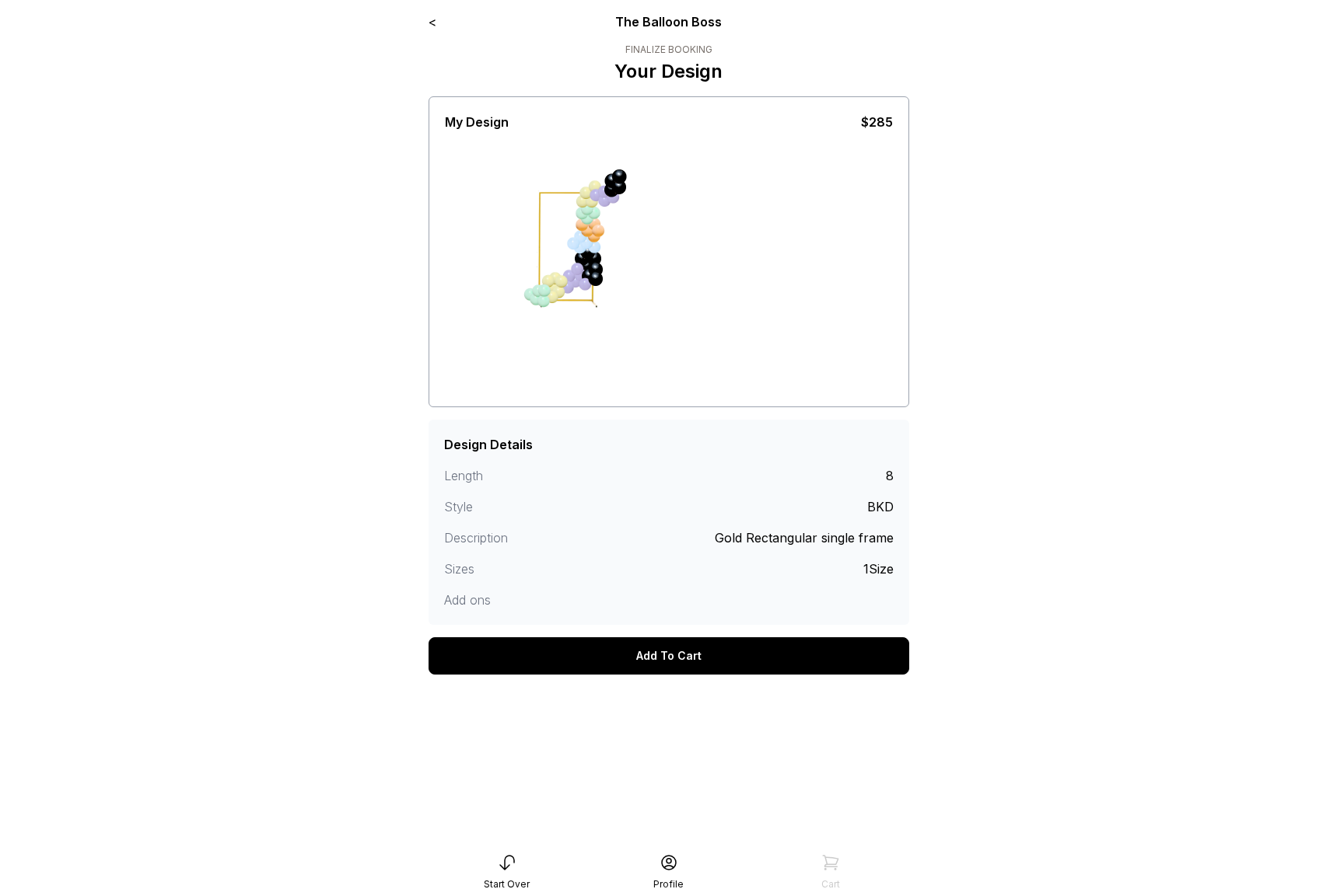
click at [700, 654] on div "Add To Cart" at bounding box center [669, 656] width 481 height 37
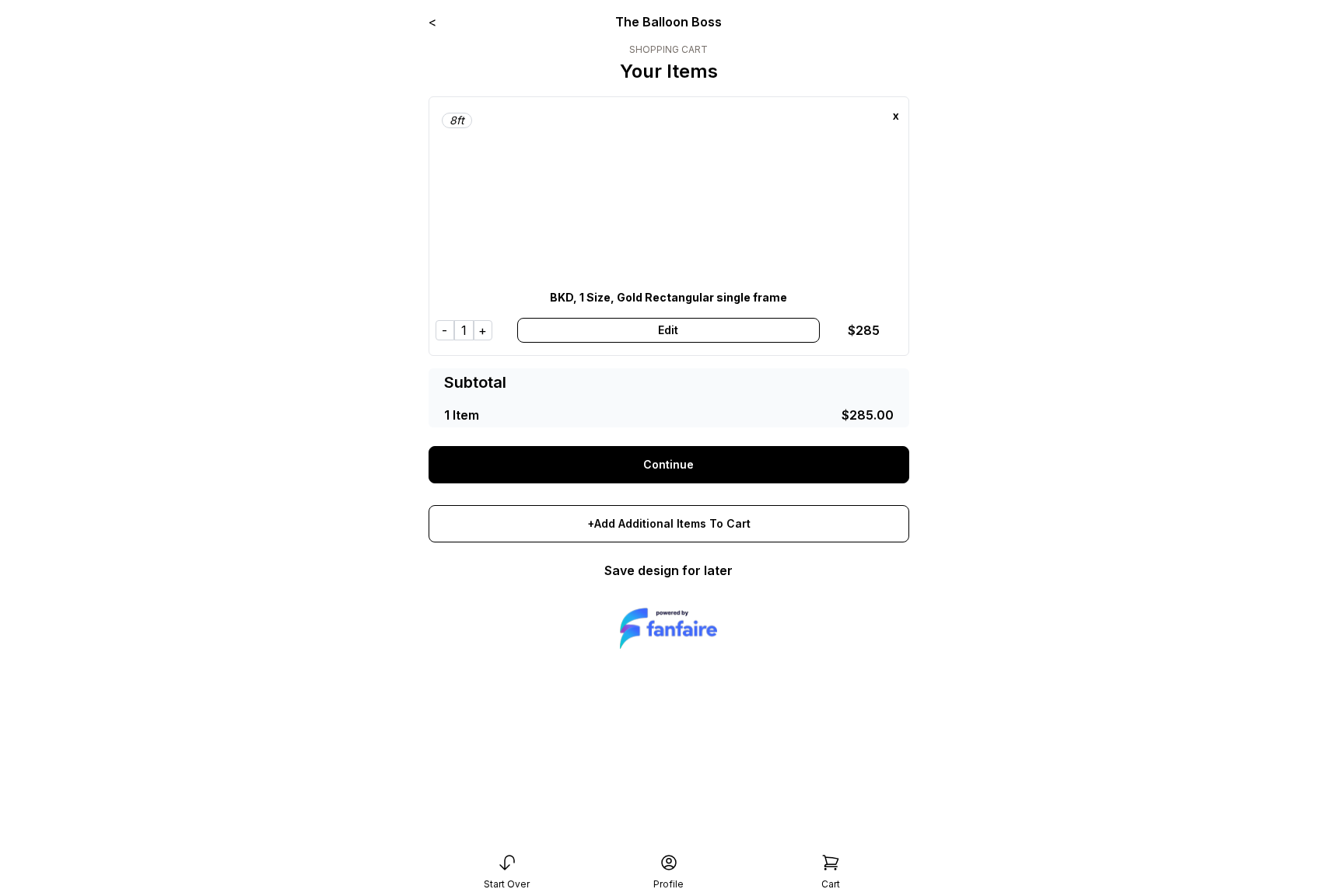
click at [672, 119] on img at bounding box center [669, 226] width 233 height 233
click at [750, 114] on img at bounding box center [669, 226] width 233 height 233
click at [904, 127] on div "8 ft x BKD, 1 Size, Gold Rectangular single frame - 1 + Edit $ 285" at bounding box center [669, 226] width 481 height 260
click at [654, 178] on img at bounding box center [669, 226] width 233 height 233
click at [698, 460] on link "Continue" at bounding box center [669, 464] width 481 height 37
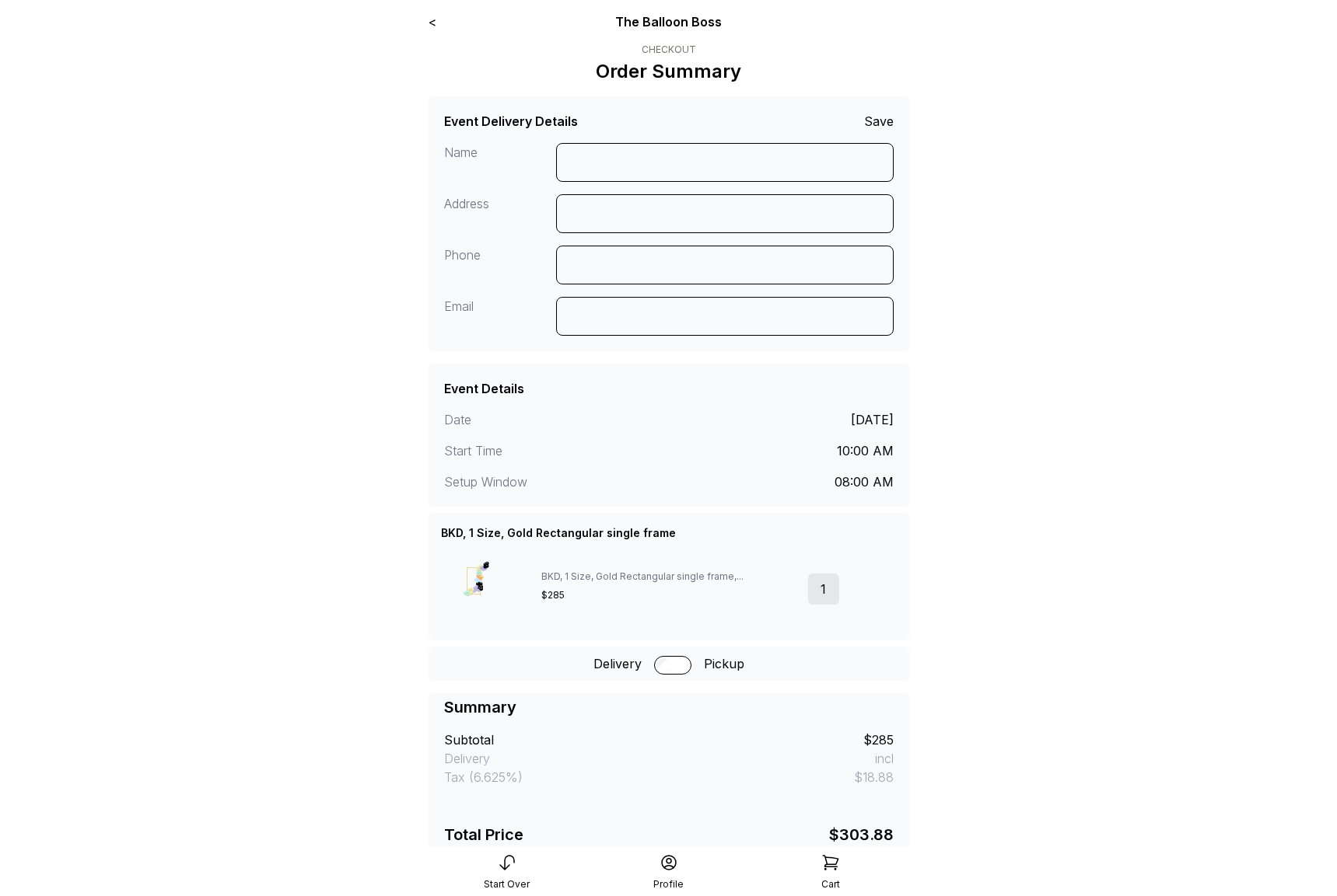
click at [426, 19] on div "< The Balloon Boss Checkout Order Summary Event Delivery Details Save Name Addr…" at bounding box center [668, 522] width 505 height 1045
click at [427, 26] on div "< The Balloon Boss Checkout Order Summary Event Delivery Details Save Name Addr…" at bounding box center [668, 522] width 505 height 1045
click at [436, 25] on link "<" at bounding box center [433, 22] width 8 height 16
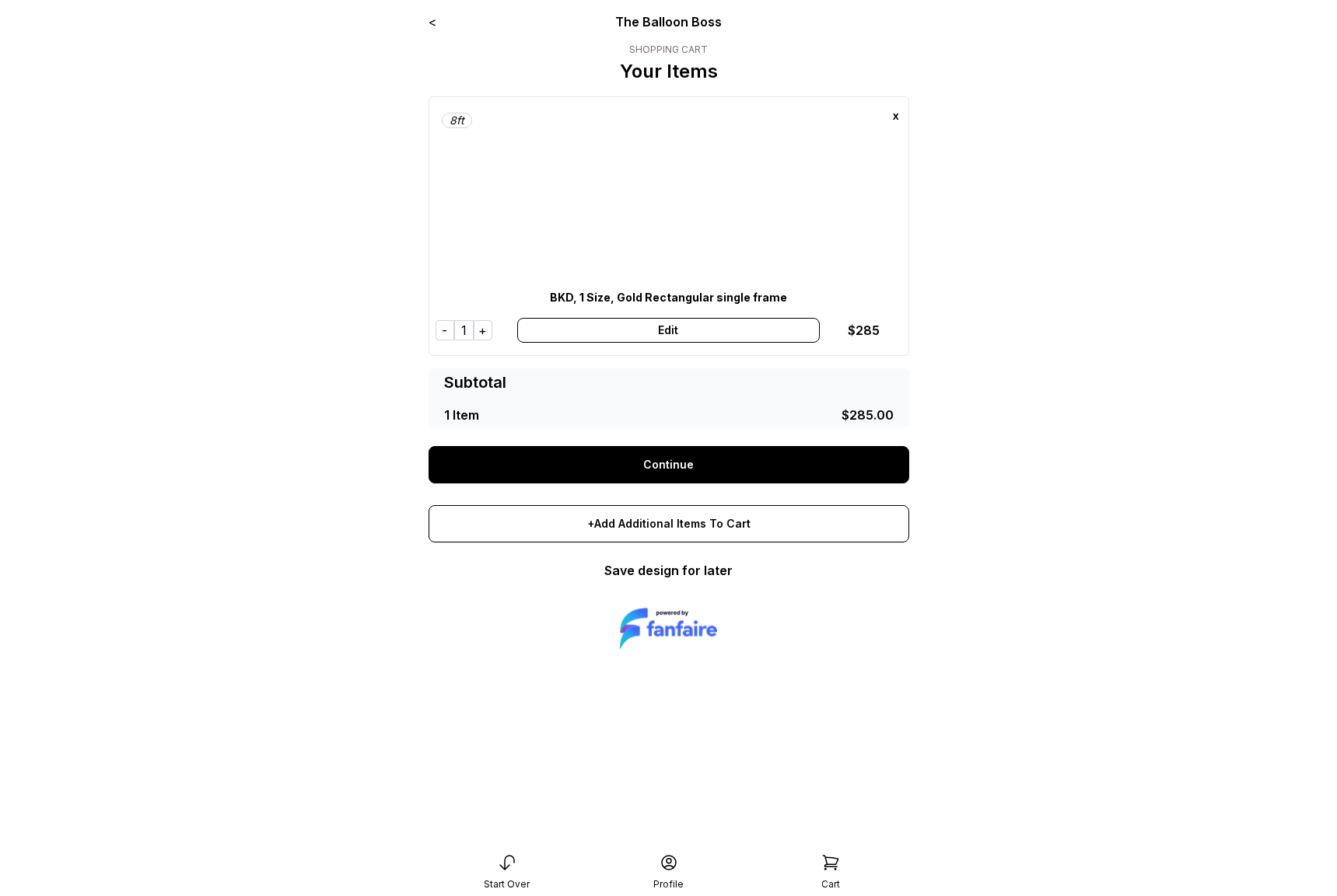
click at [434, 22] on link "<" at bounding box center [433, 22] width 8 height 16
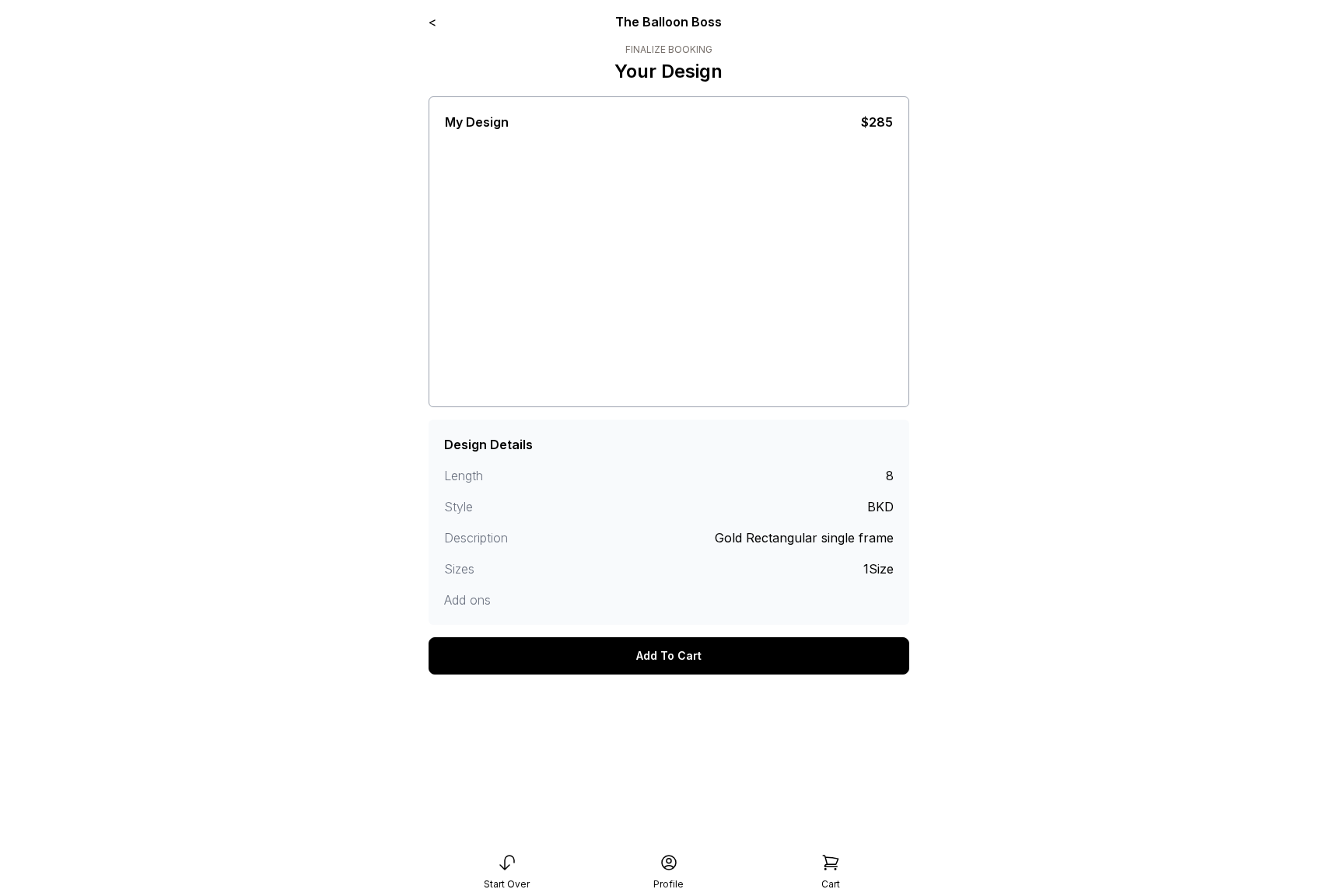
click at [434, 27] on link "<" at bounding box center [433, 22] width 8 height 16
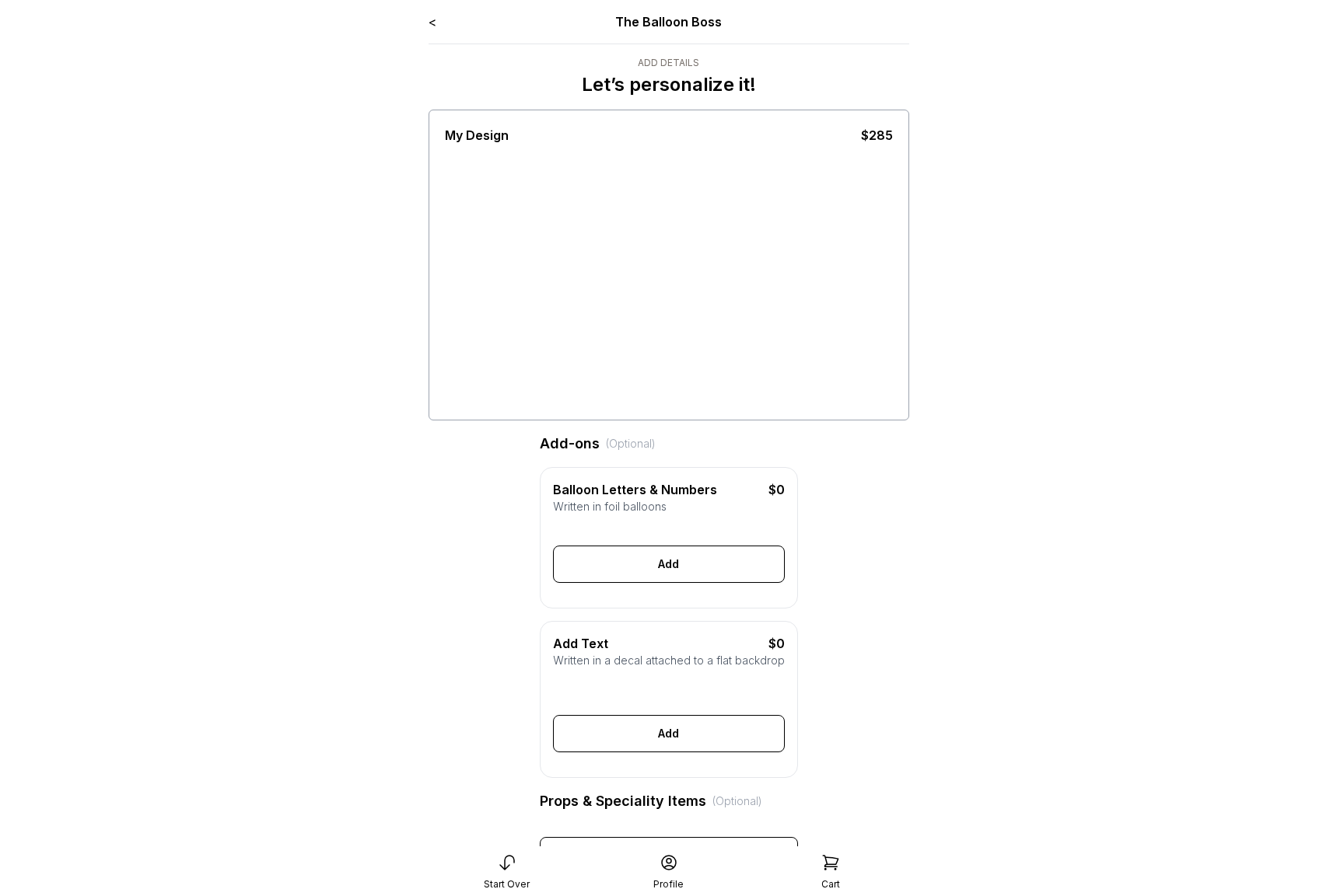
click at [434, 25] on link "<" at bounding box center [433, 22] width 8 height 16
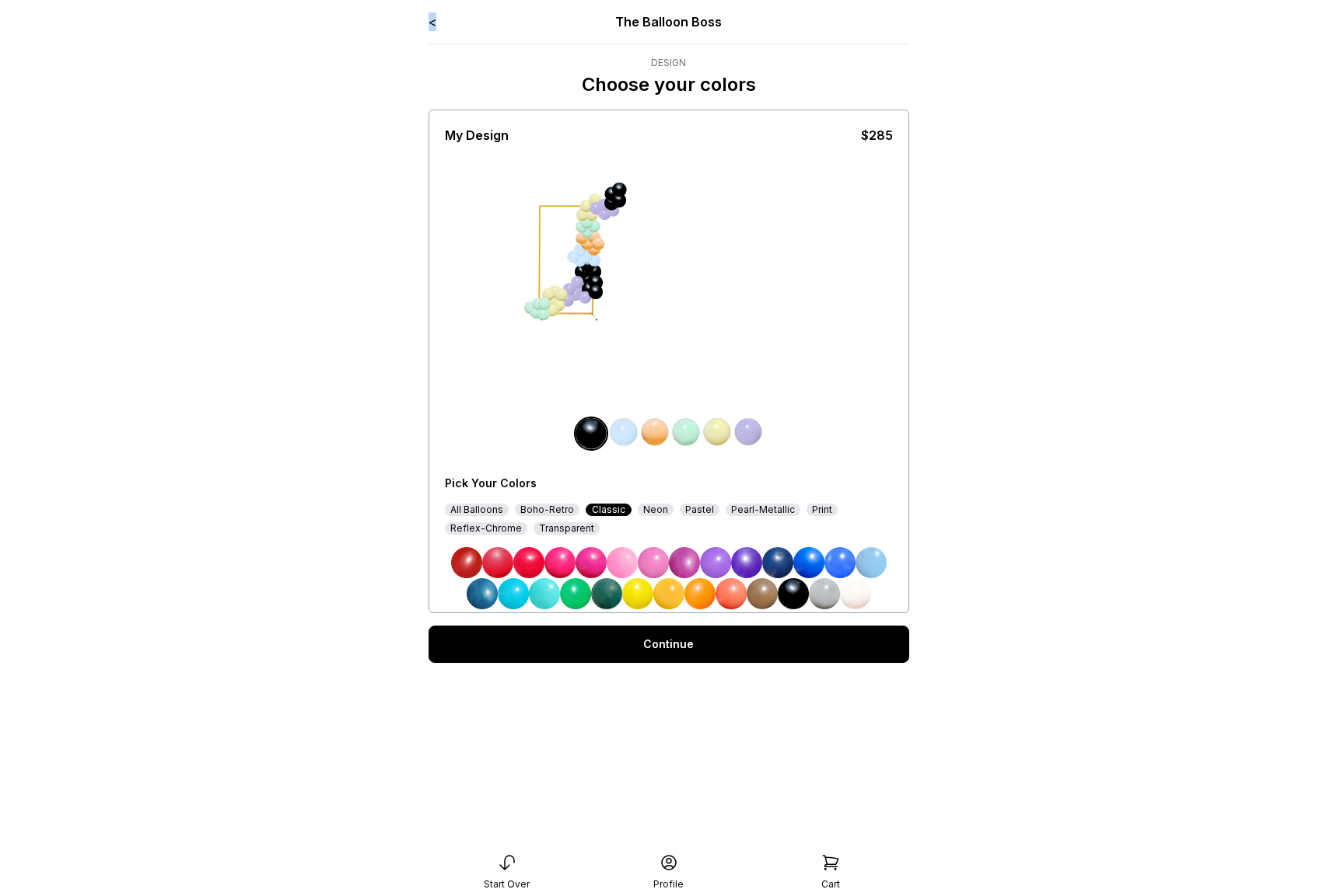
click at [434, 25] on link "<" at bounding box center [433, 22] width 8 height 16
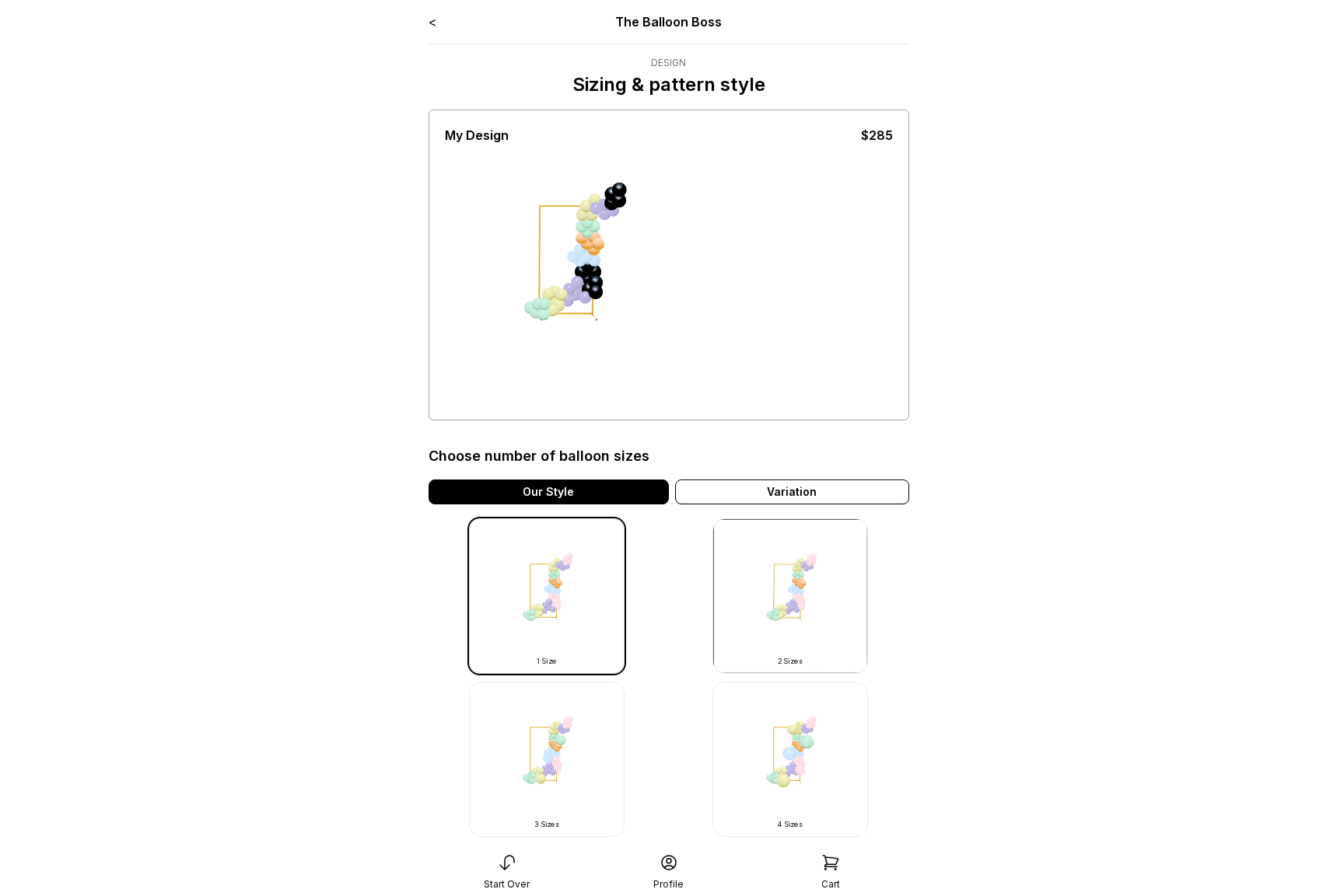
click at [438, 24] on div "< The Balloon Boss" at bounding box center [669, 21] width 481 height 19
click at [431, 22] on link "<" at bounding box center [433, 22] width 8 height 16
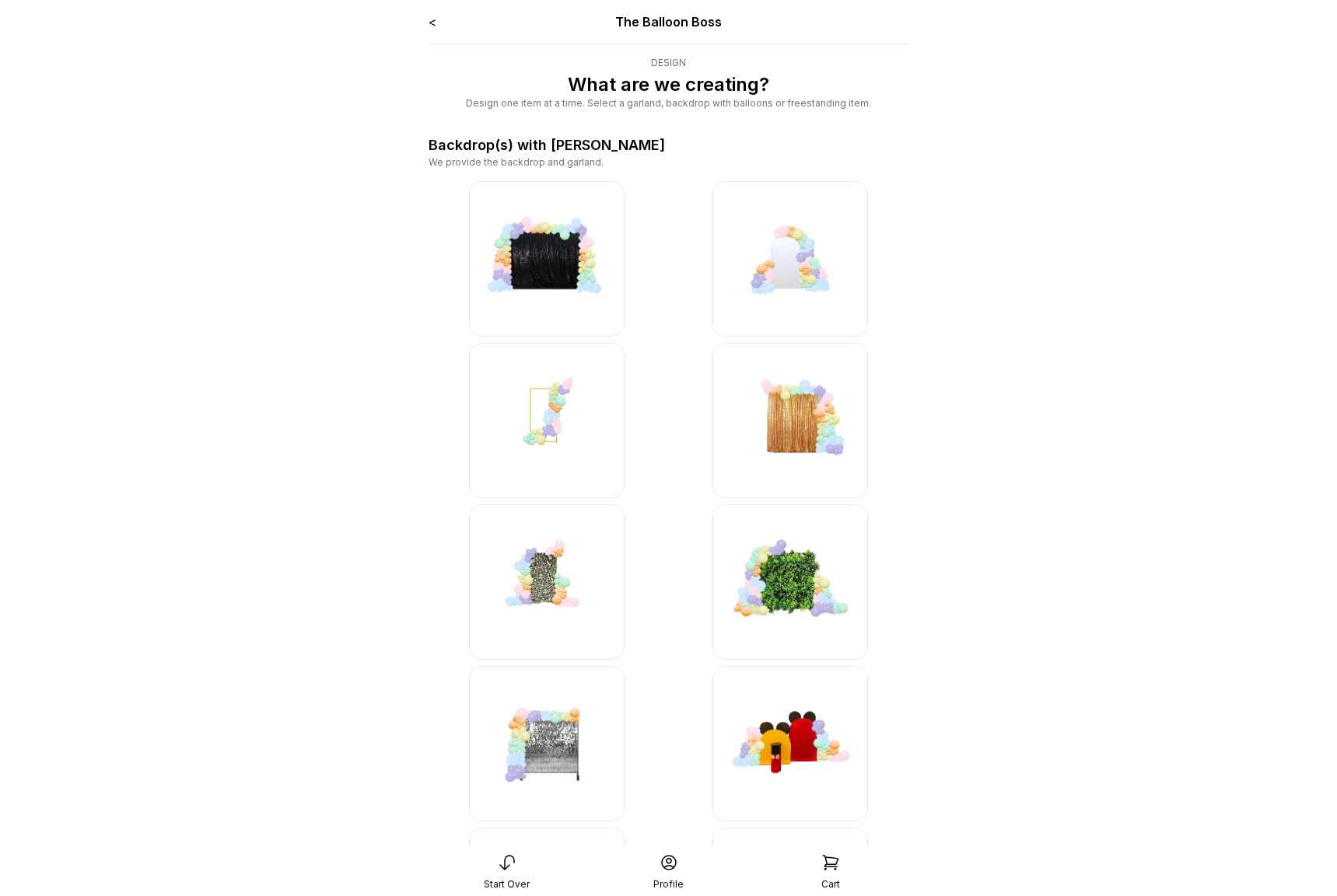
click at [431, 21] on link "<" at bounding box center [433, 22] width 8 height 16
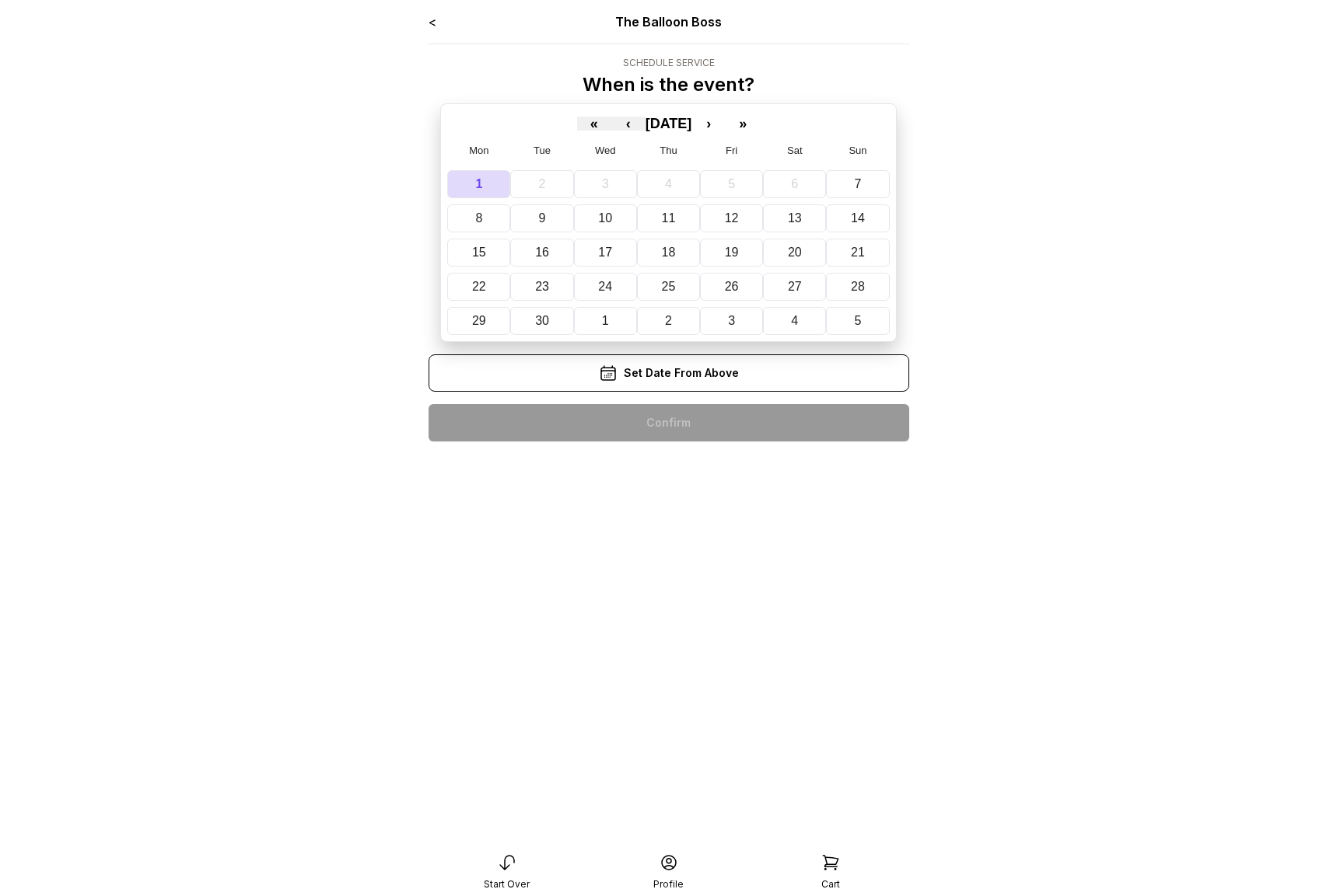
click at [431, 21] on link "<" at bounding box center [433, 22] width 8 height 16
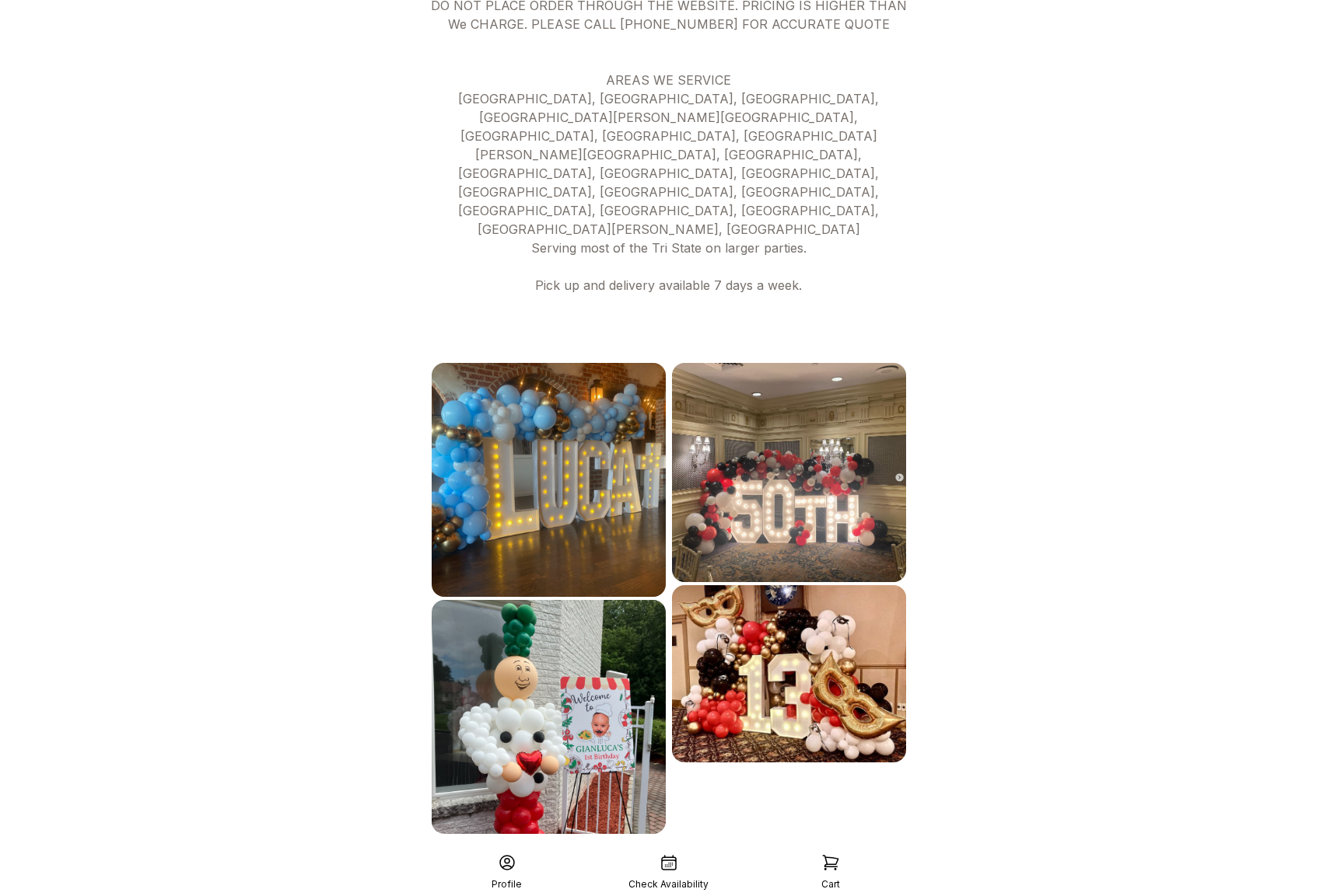
scroll to position [570, 0]
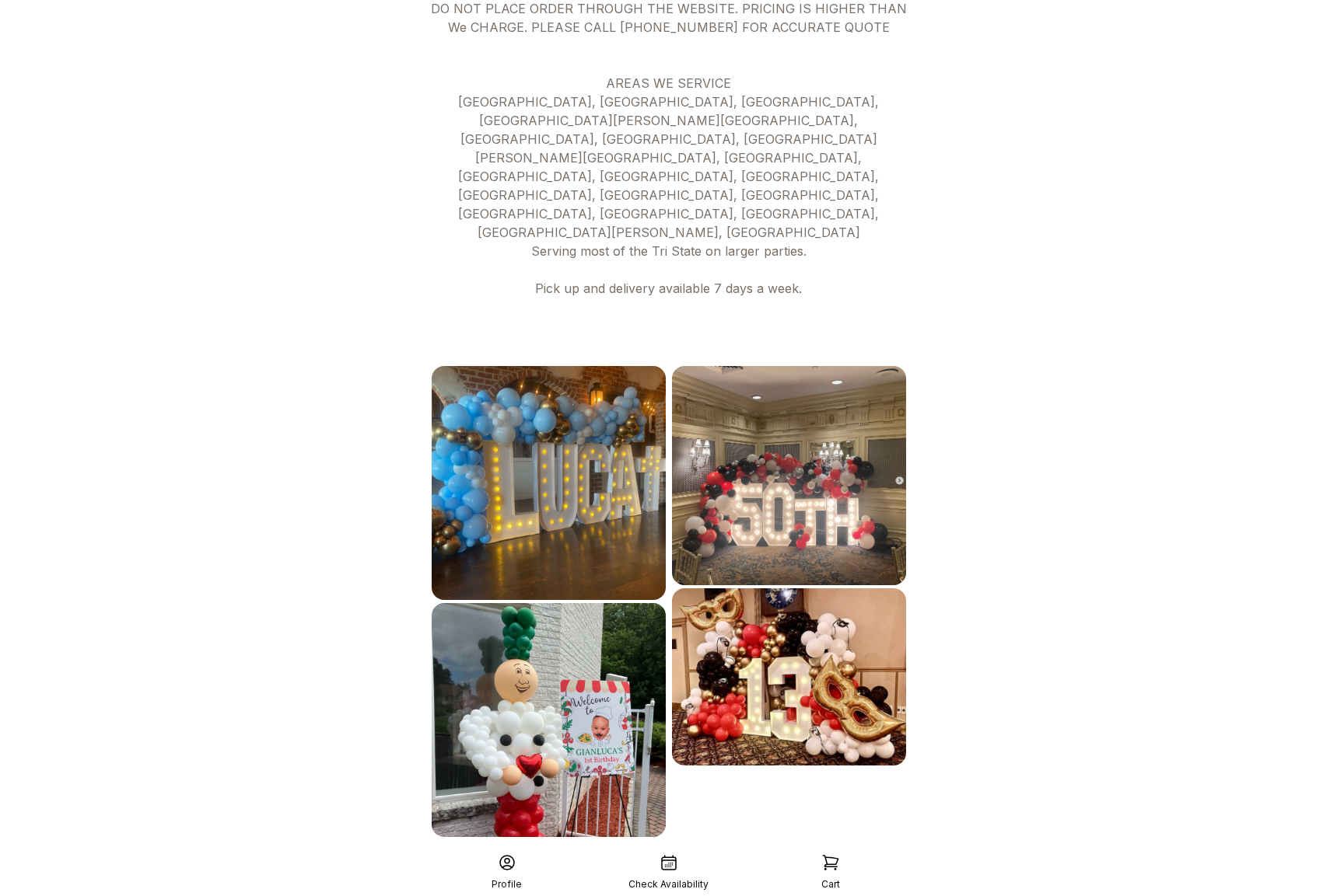
drag, startPoint x: 697, startPoint y: 776, endPoint x: 723, endPoint y: 758, distance: 31.6
click at [698, 853] on div "See More" at bounding box center [669, 871] width 481 height 37
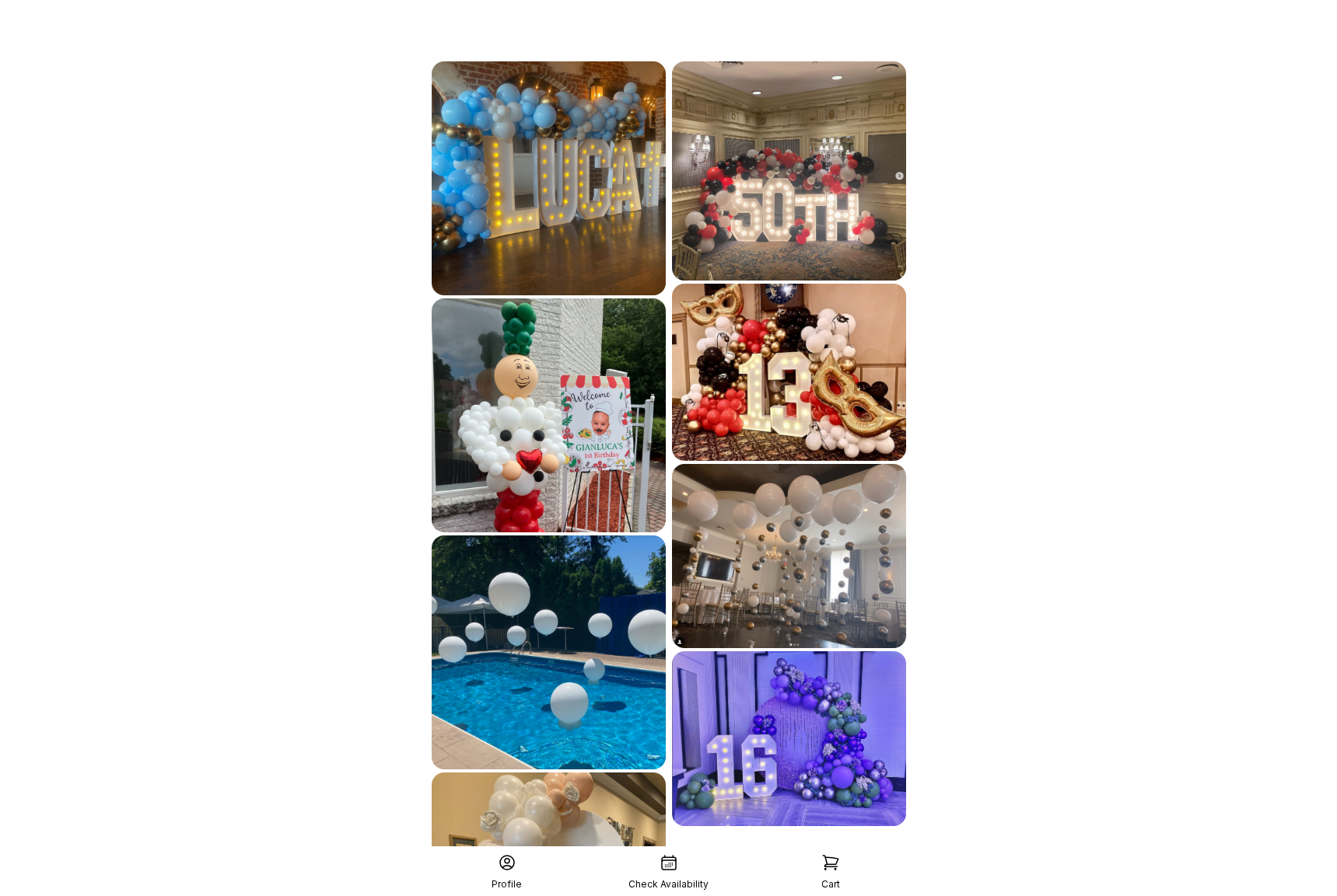
scroll to position [1047, 0]
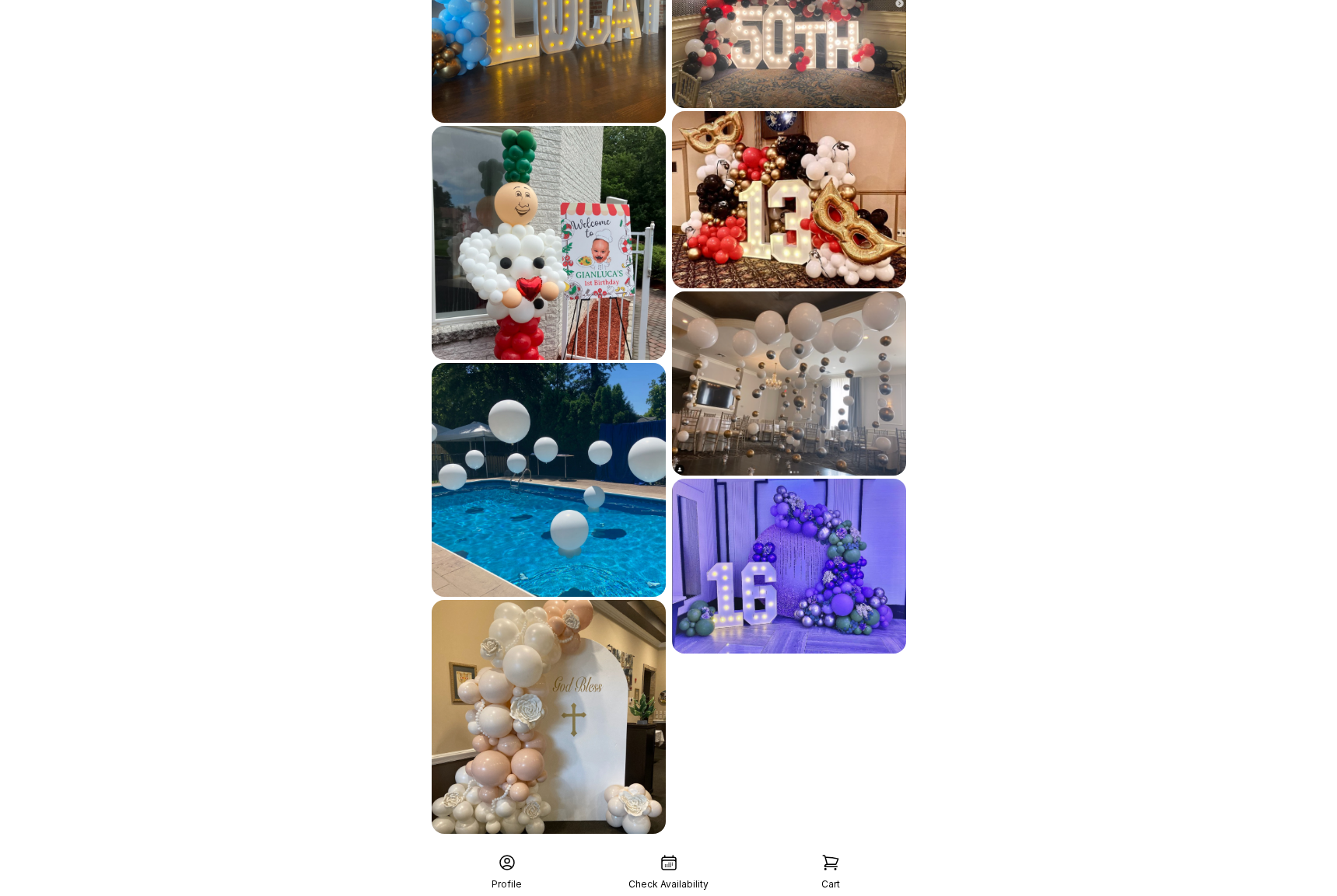
click at [741, 850] on div "See More" at bounding box center [669, 868] width 481 height 37
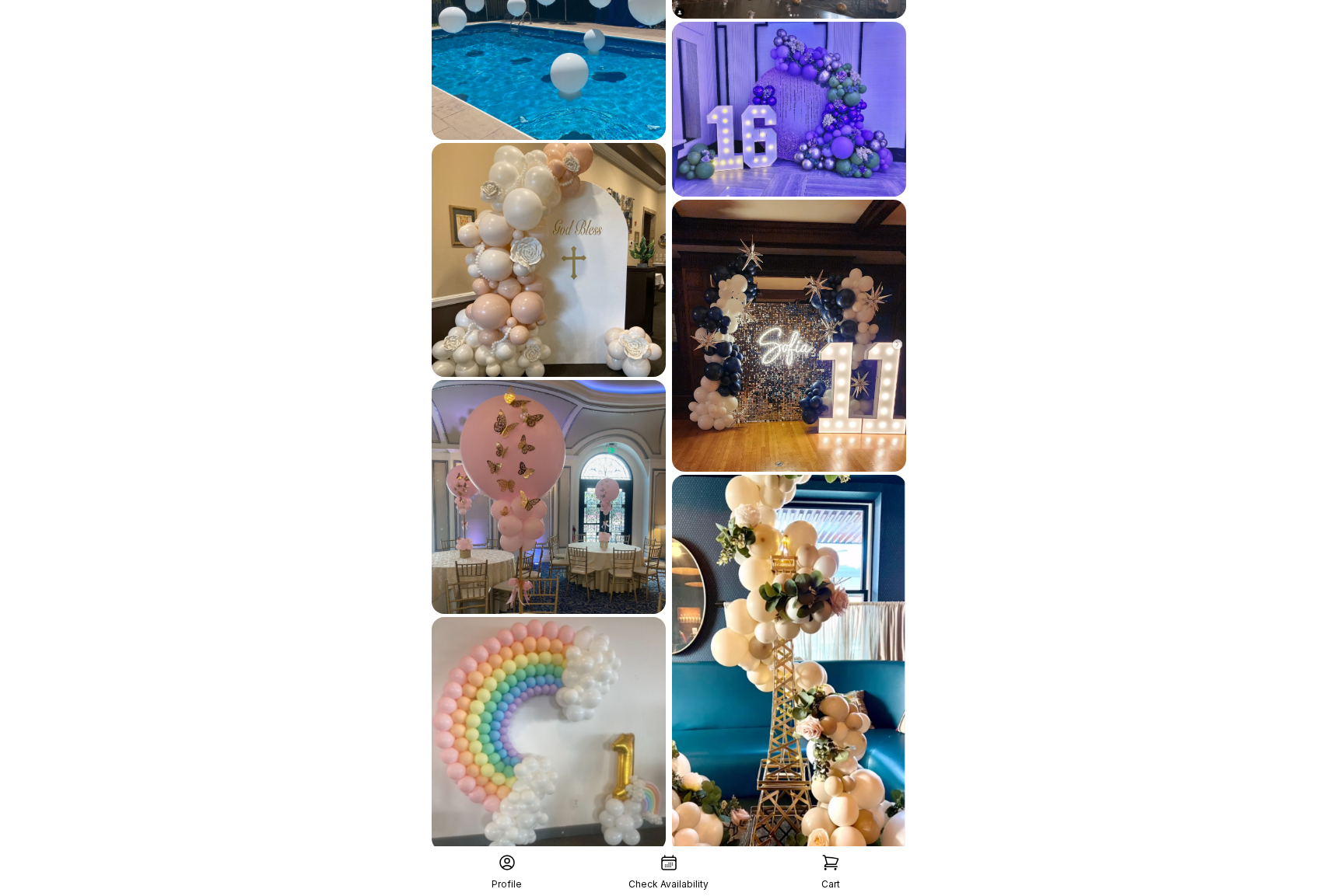
scroll to position [1524, 0]
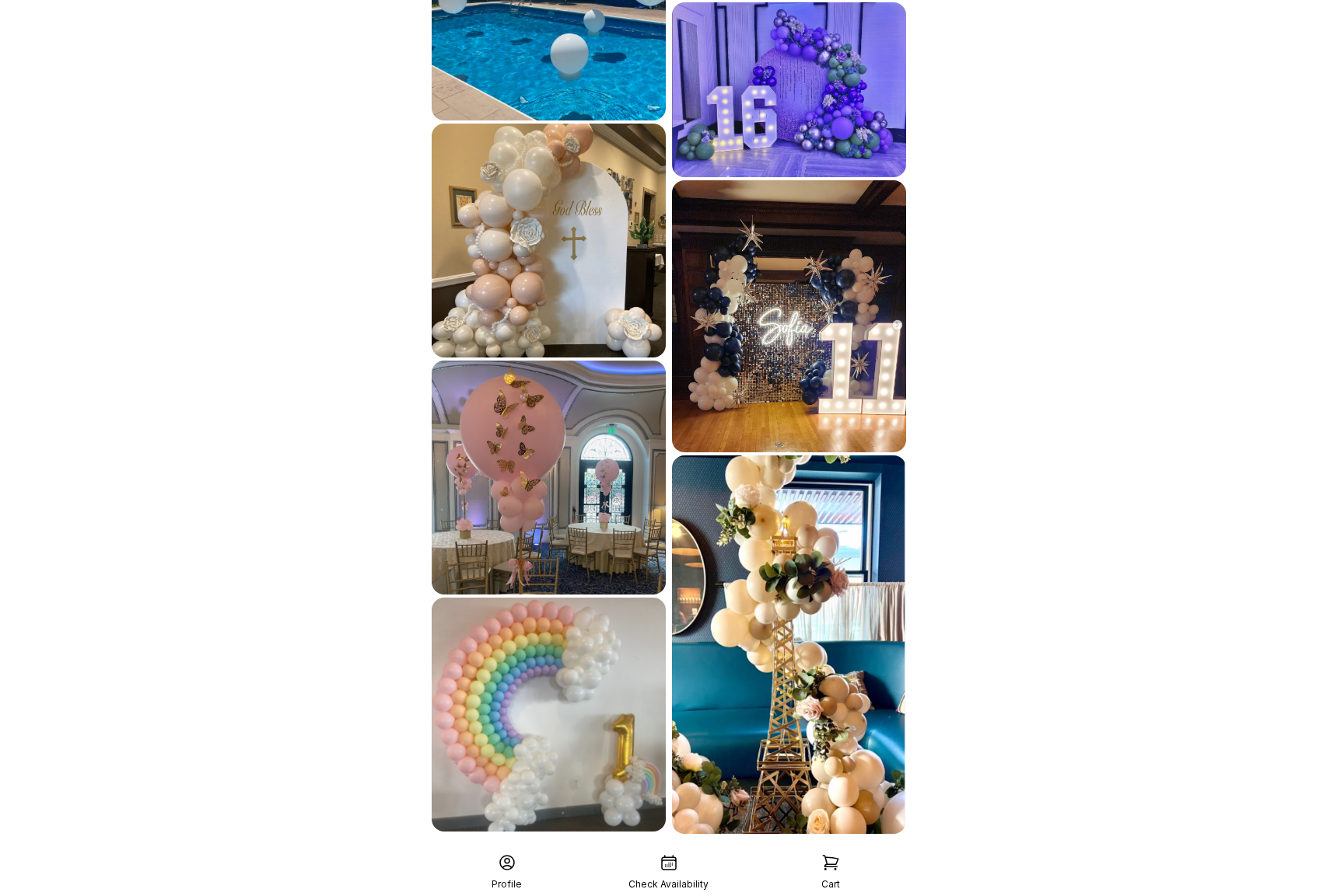
click at [668, 850] on div "See More" at bounding box center [669, 868] width 481 height 37
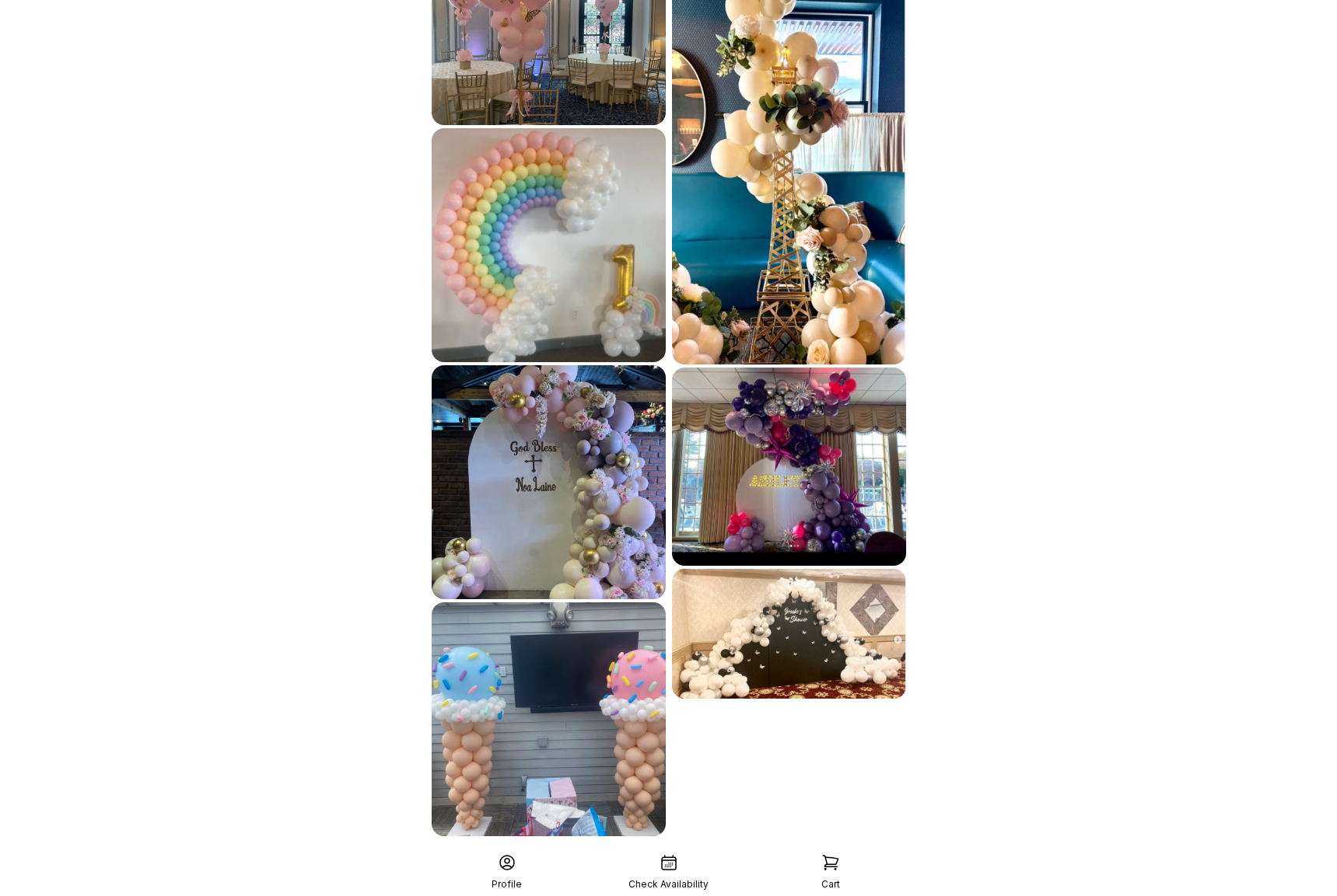
scroll to position [1996, 0]
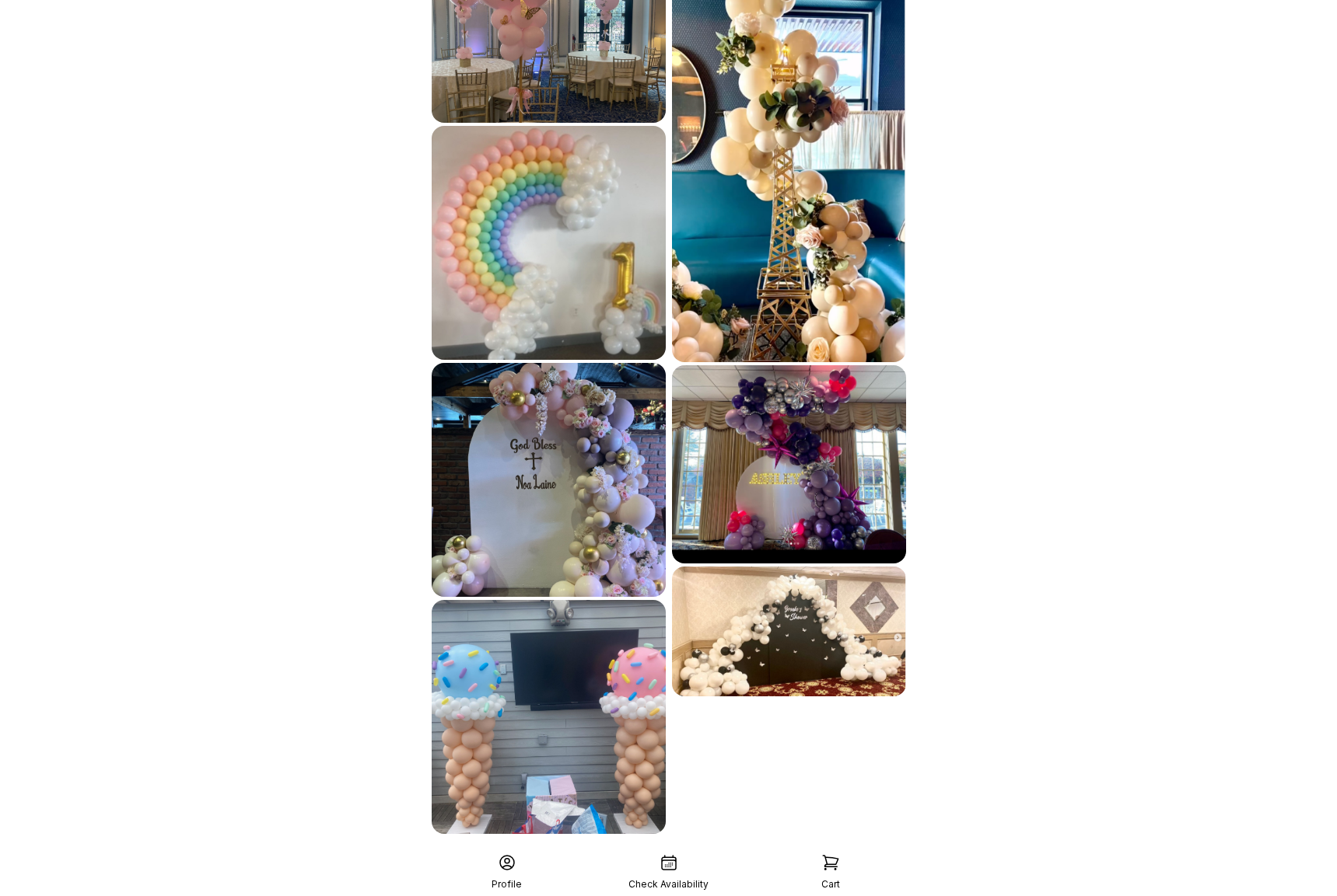
click at [684, 850] on div "See More" at bounding box center [669, 868] width 481 height 37
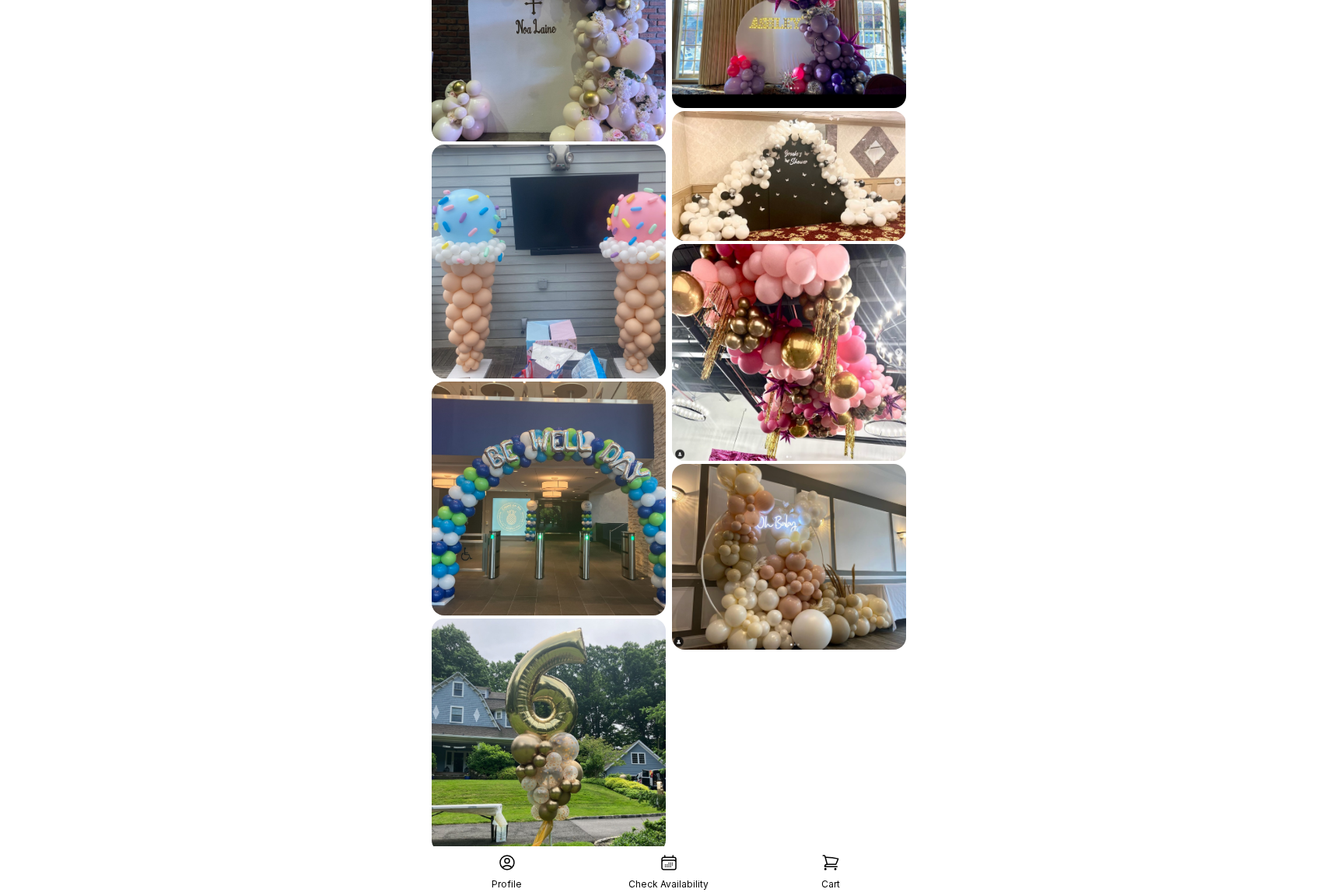
scroll to position [2443, 0]
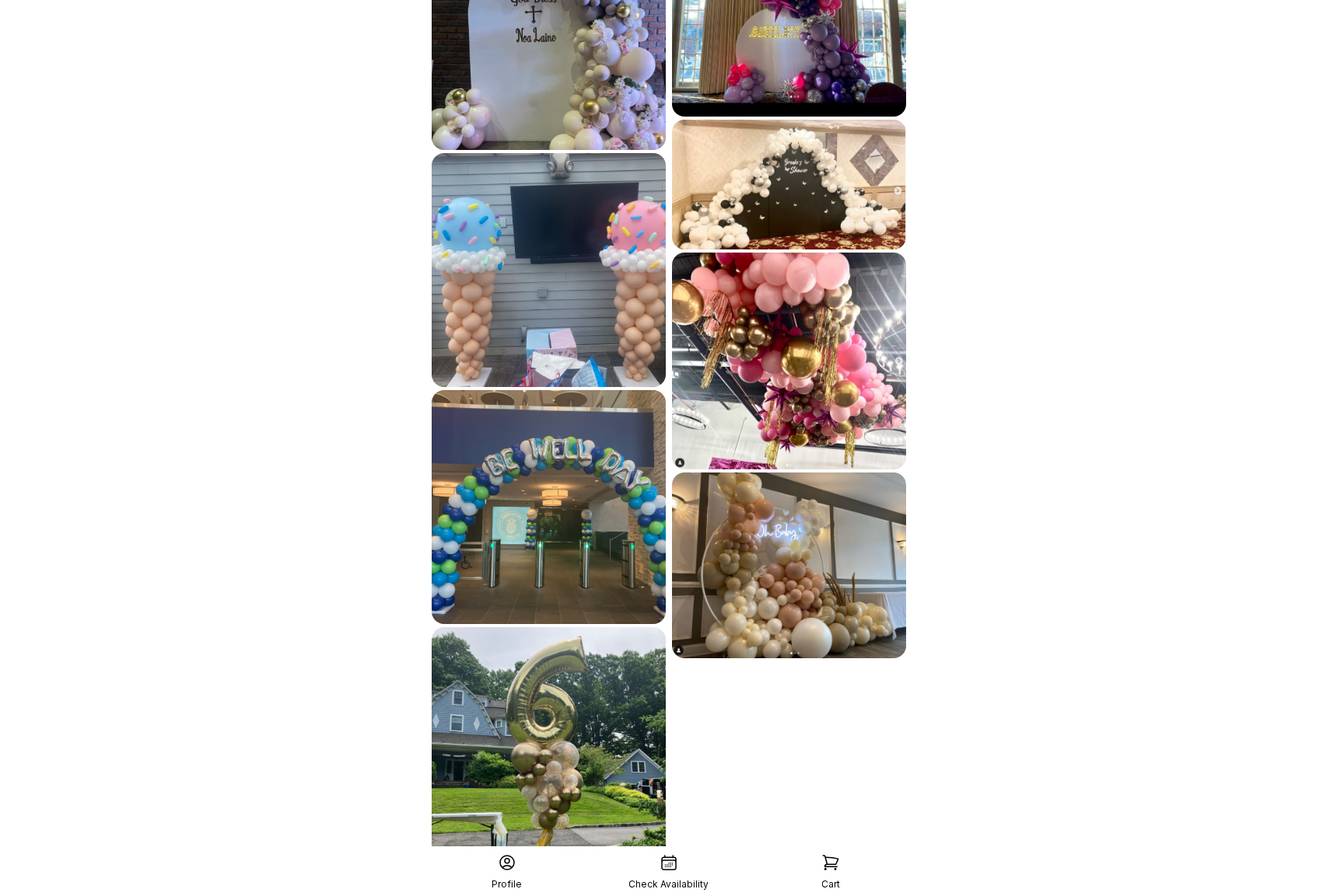
drag, startPoint x: 684, startPoint y: 791, endPoint x: 720, endPoint y: 768, distance: 42.7
click at [684, 877] on div "See More" at bounding box center [669, 895] width 481 height 37
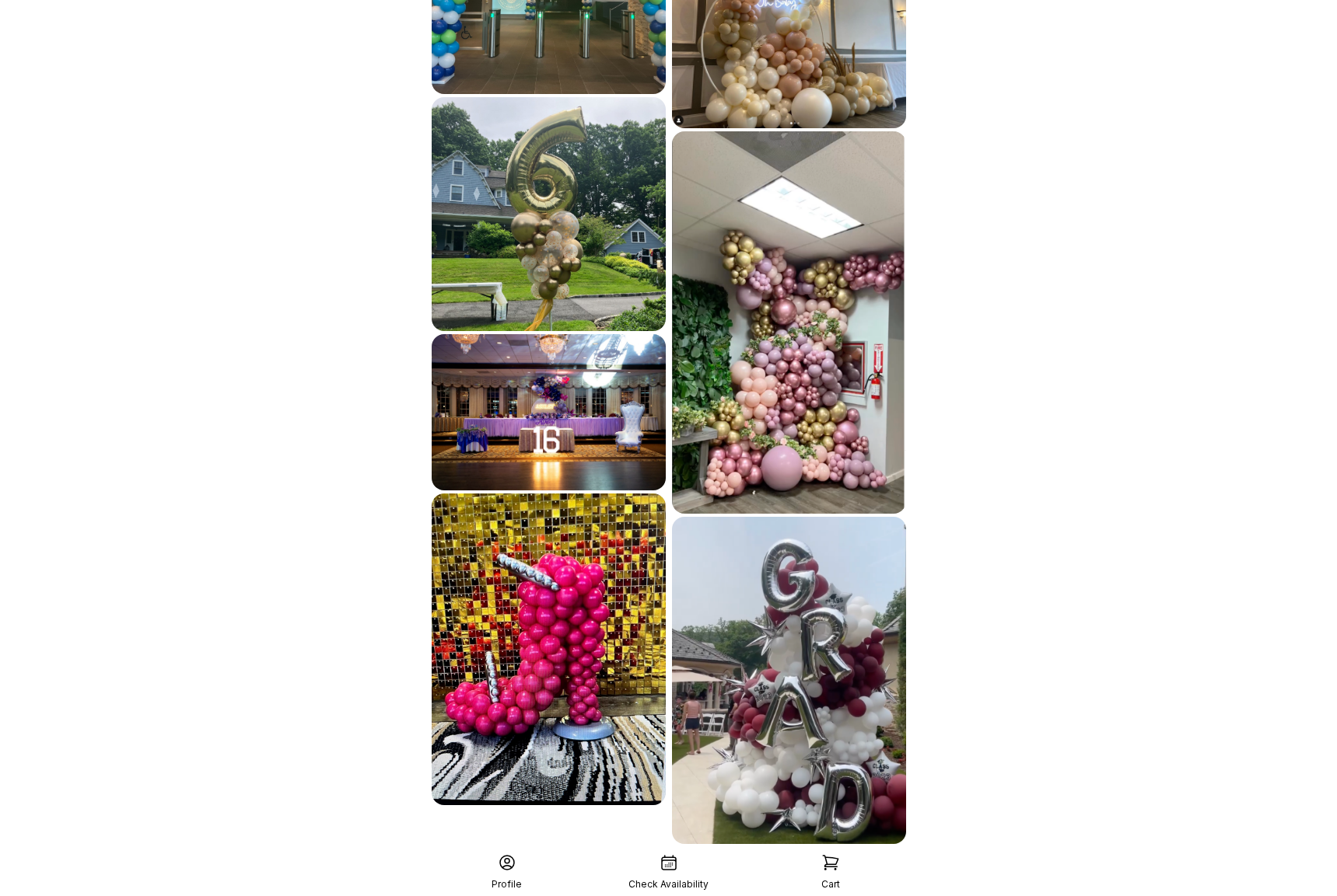
scroll to position [2965, 0]
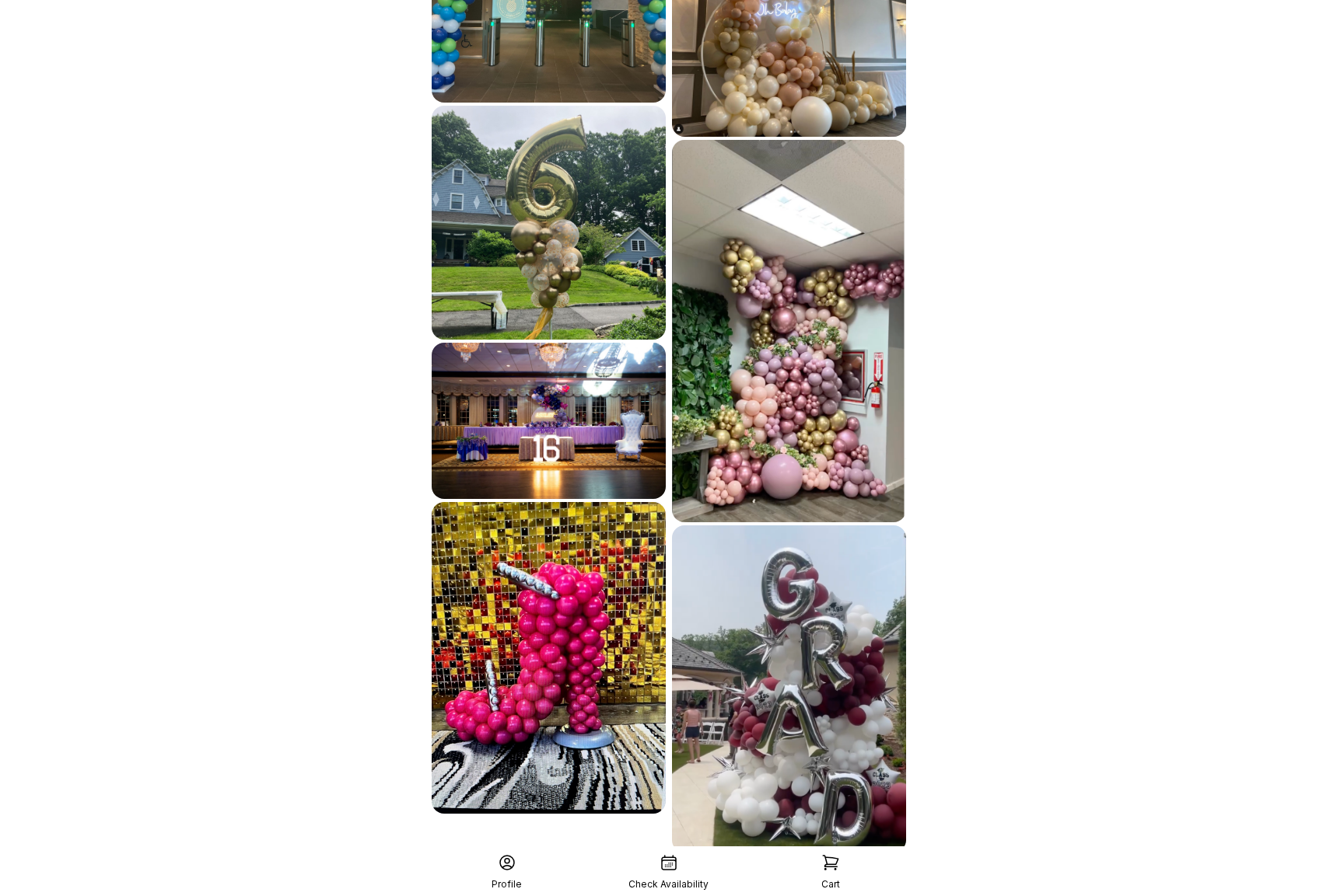
click at [695, 868] on div "See More" at bounding box center [669, 886] width 481 height 37
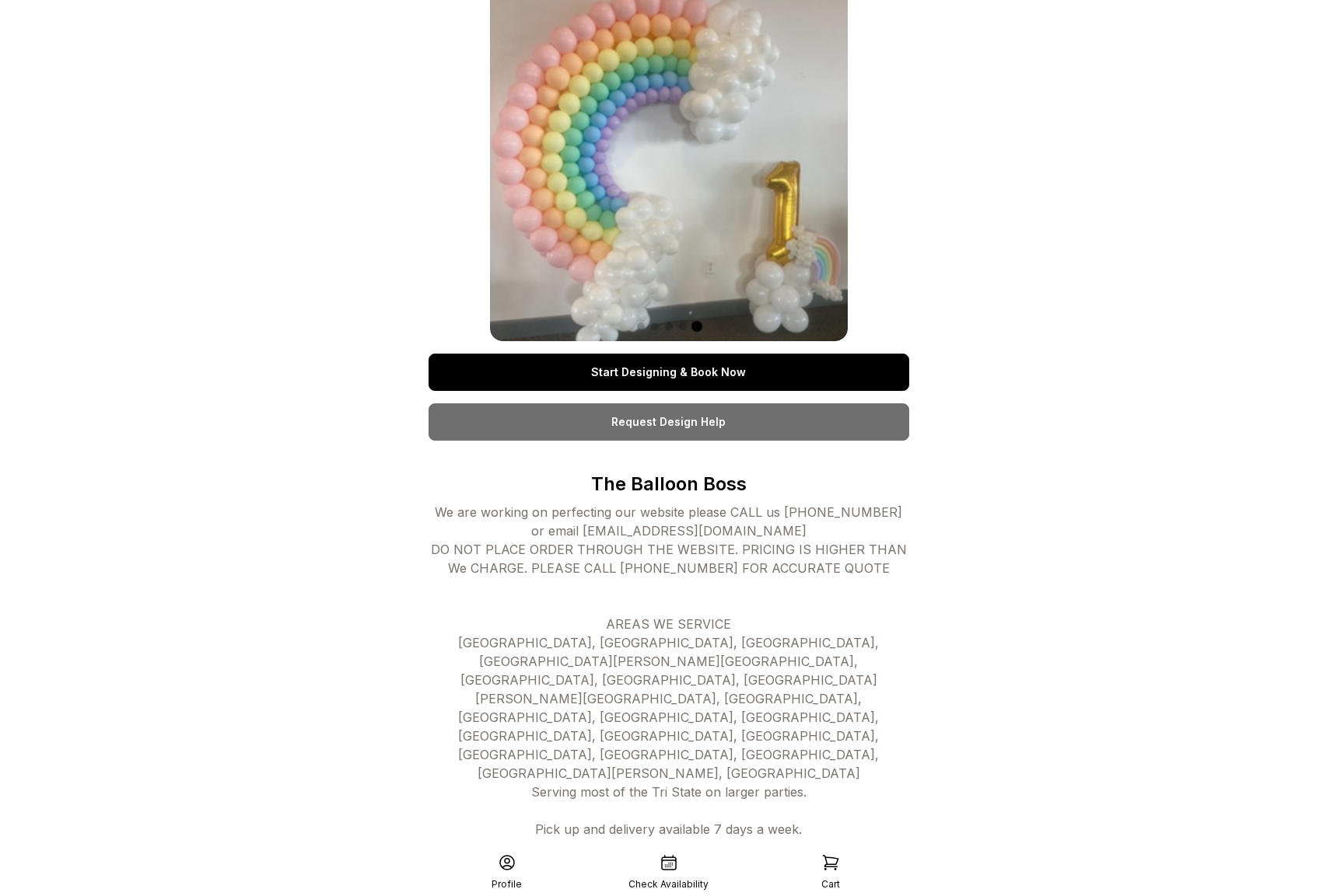
scroll to position [0, 0]
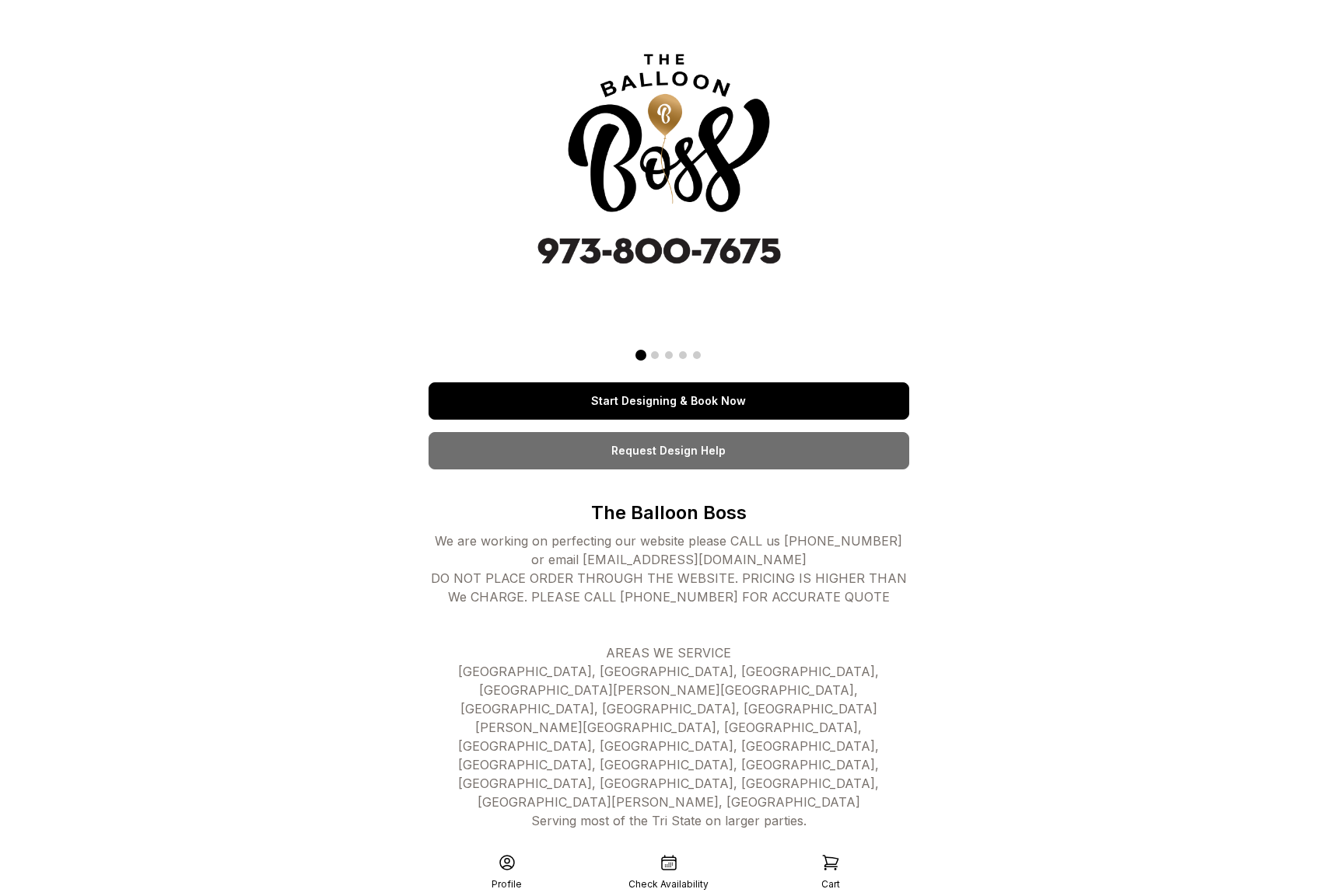
click at [693, 398] on link "Start Designing & Book Now" at bounding box center [669, 401] width 481 height 37
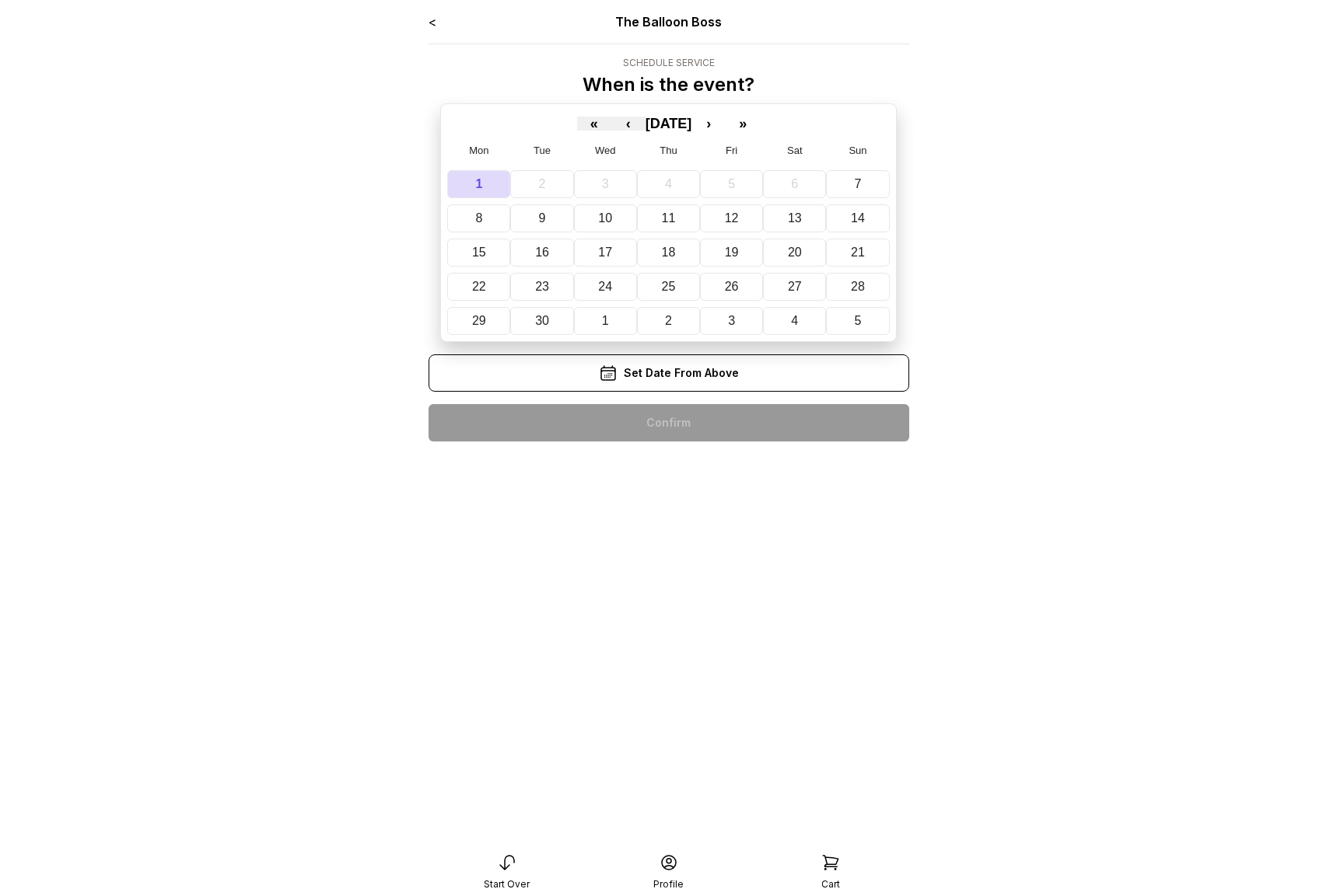
click at [434, 27] on link "<" at bounding box center [433, 22] width 8 height 16
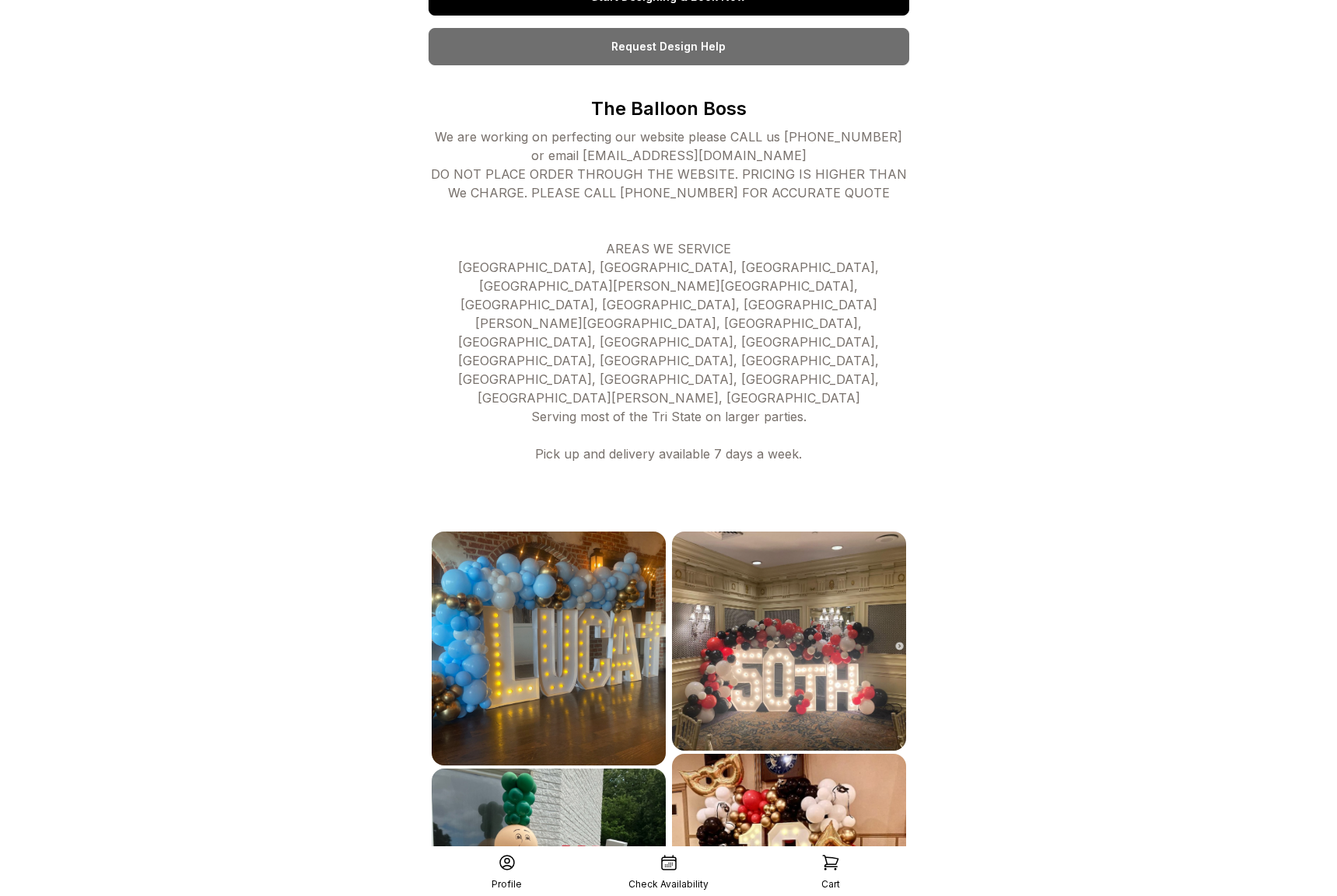
scroll to position [402, 0]
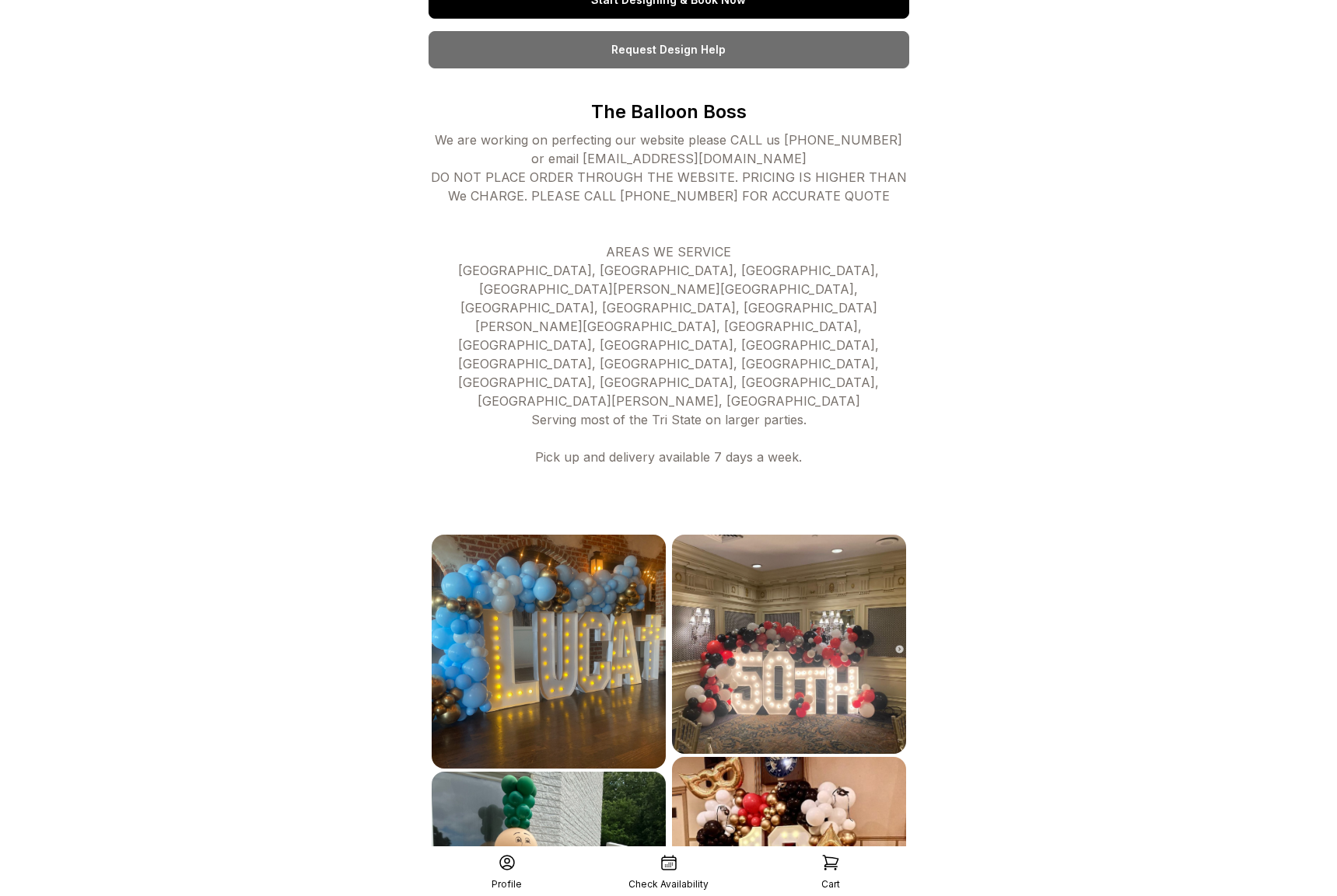
click at [509, 864] on icon at bounding box center [506, 863] width 19 height 19
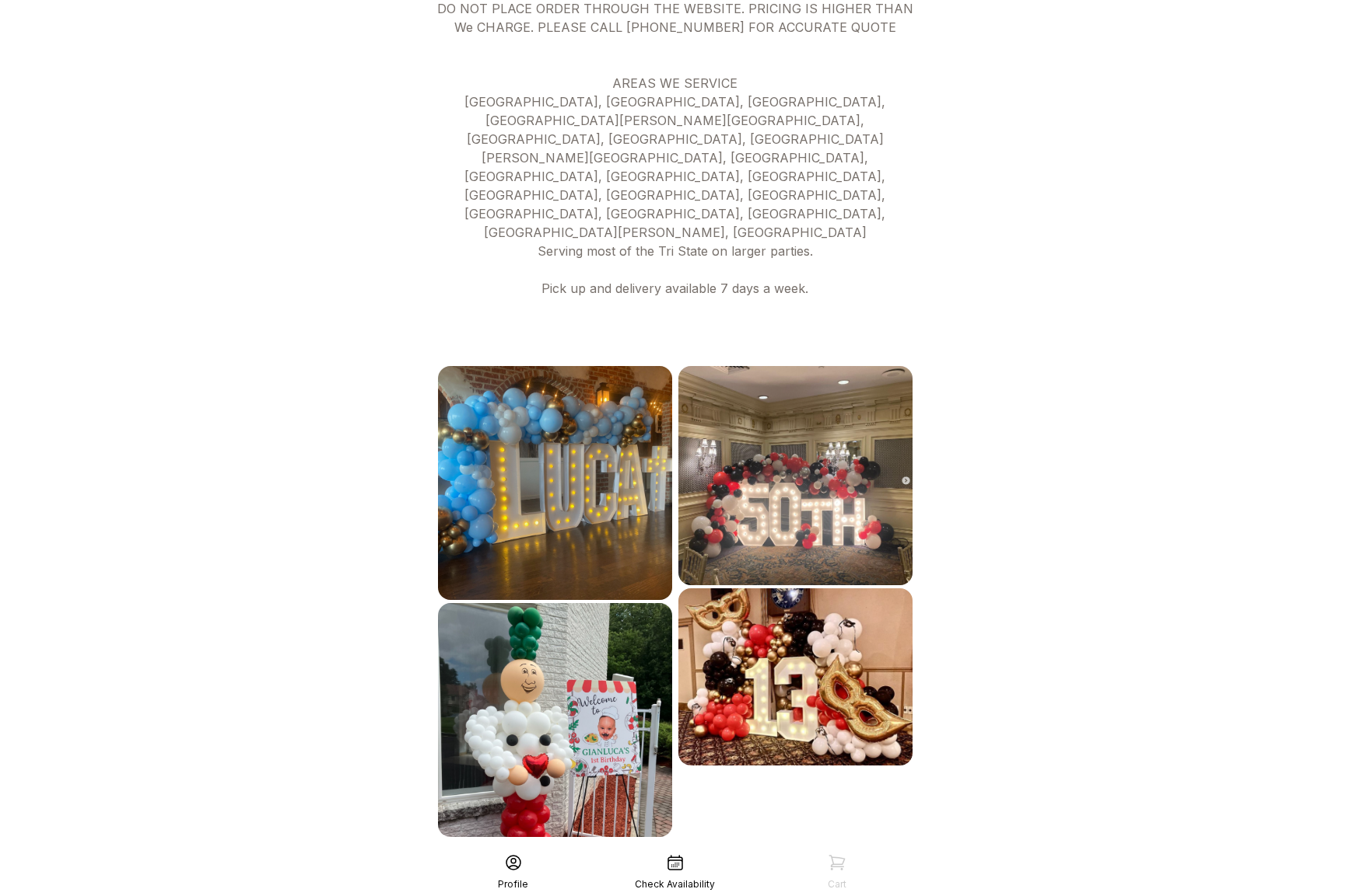
scroll to position [569, 0]
click at [669, 869] on icon at bounding box center [674, 863] width 14 height 14
